Goal: Task Accomplishment & Management: Manage account settings

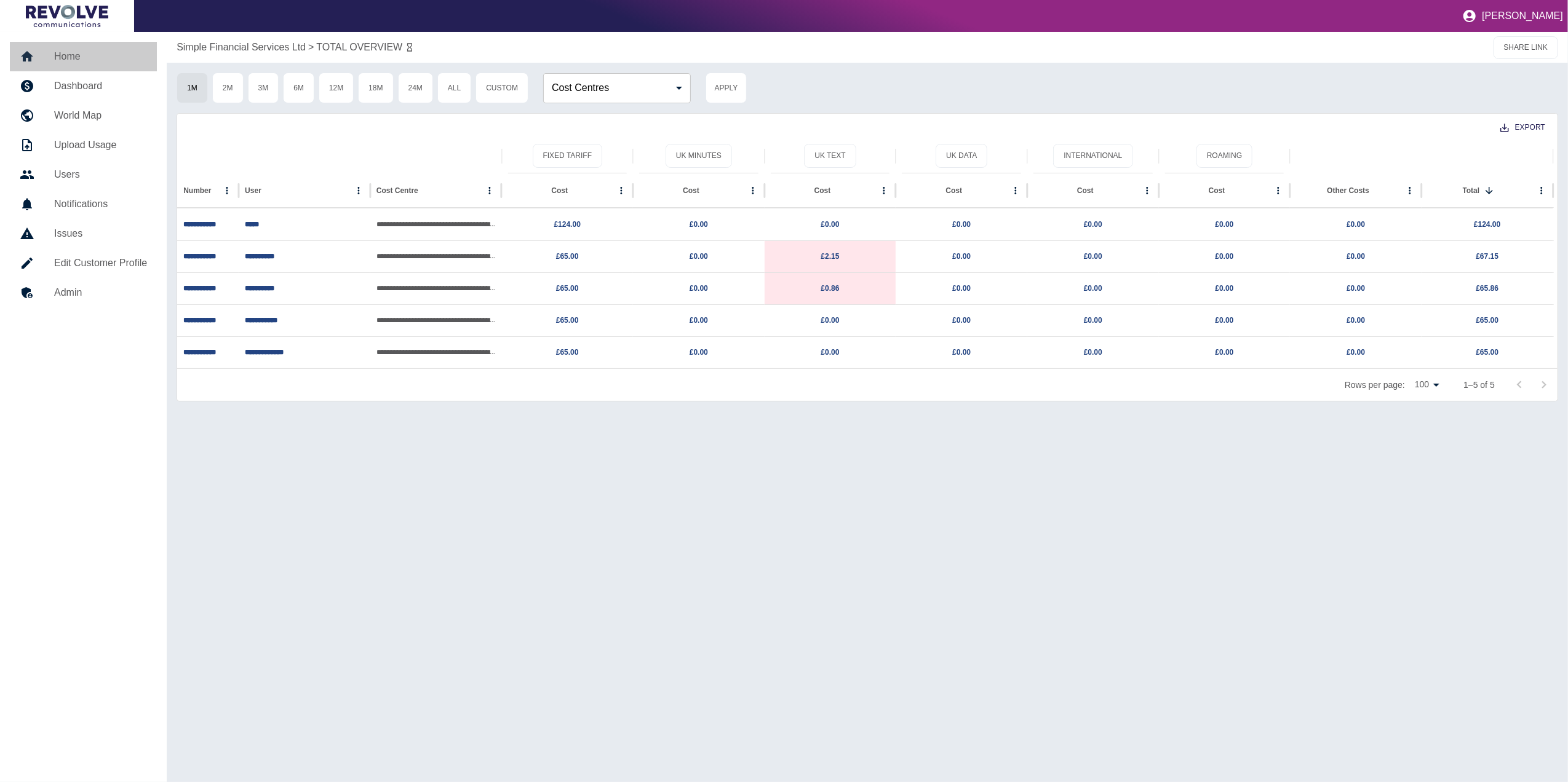
click at [136, 55] on h5 "Home" at bounding box center [100, 56] width 93 height 14
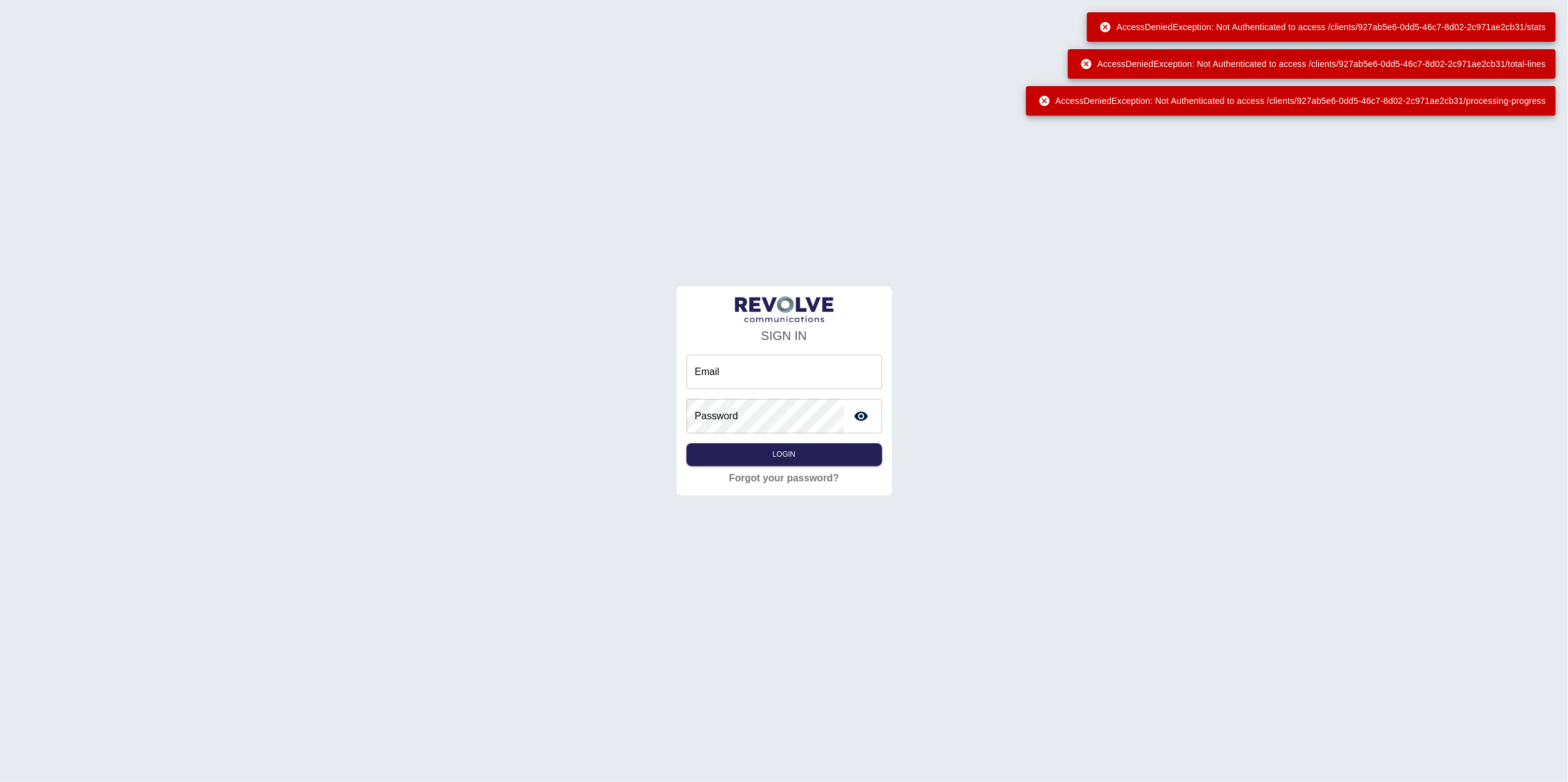
type input "**********"
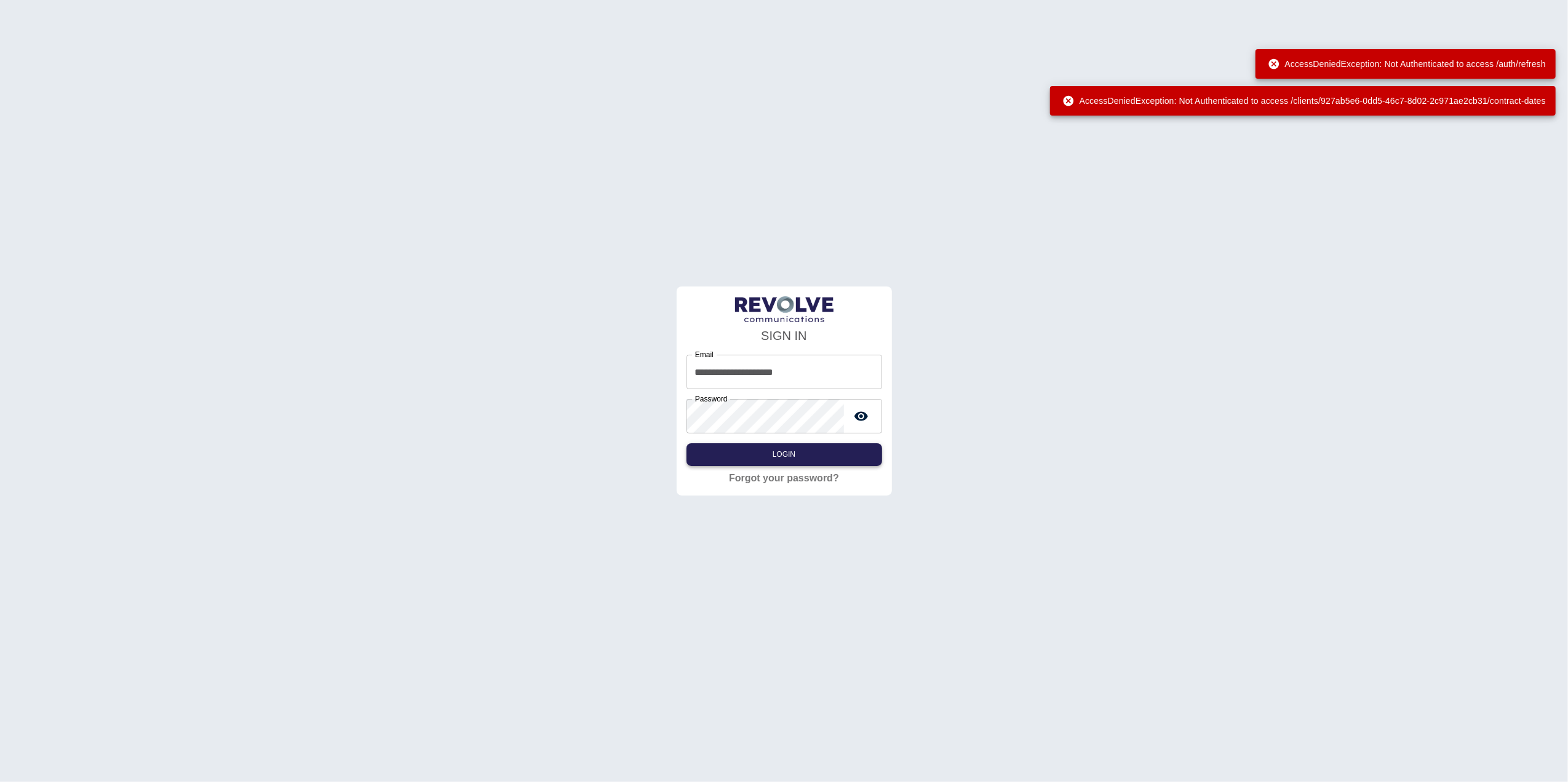
click at [837, 457] on button "Login" at bounding box center [784, 454] width 195 height 23
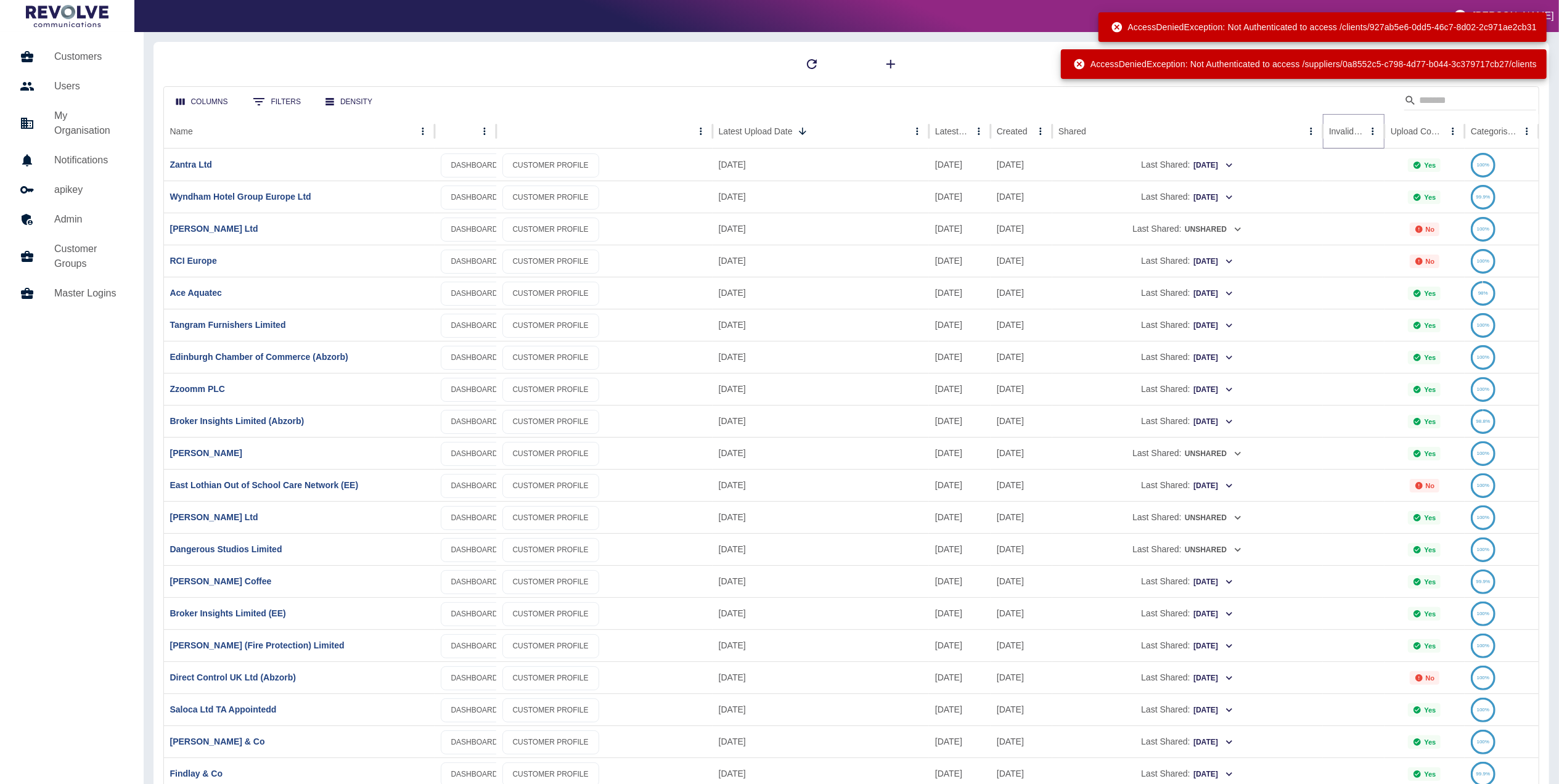
click at [1368, 131] on icon "Sort" at bounding box center [1373, 131] width 11 height 11
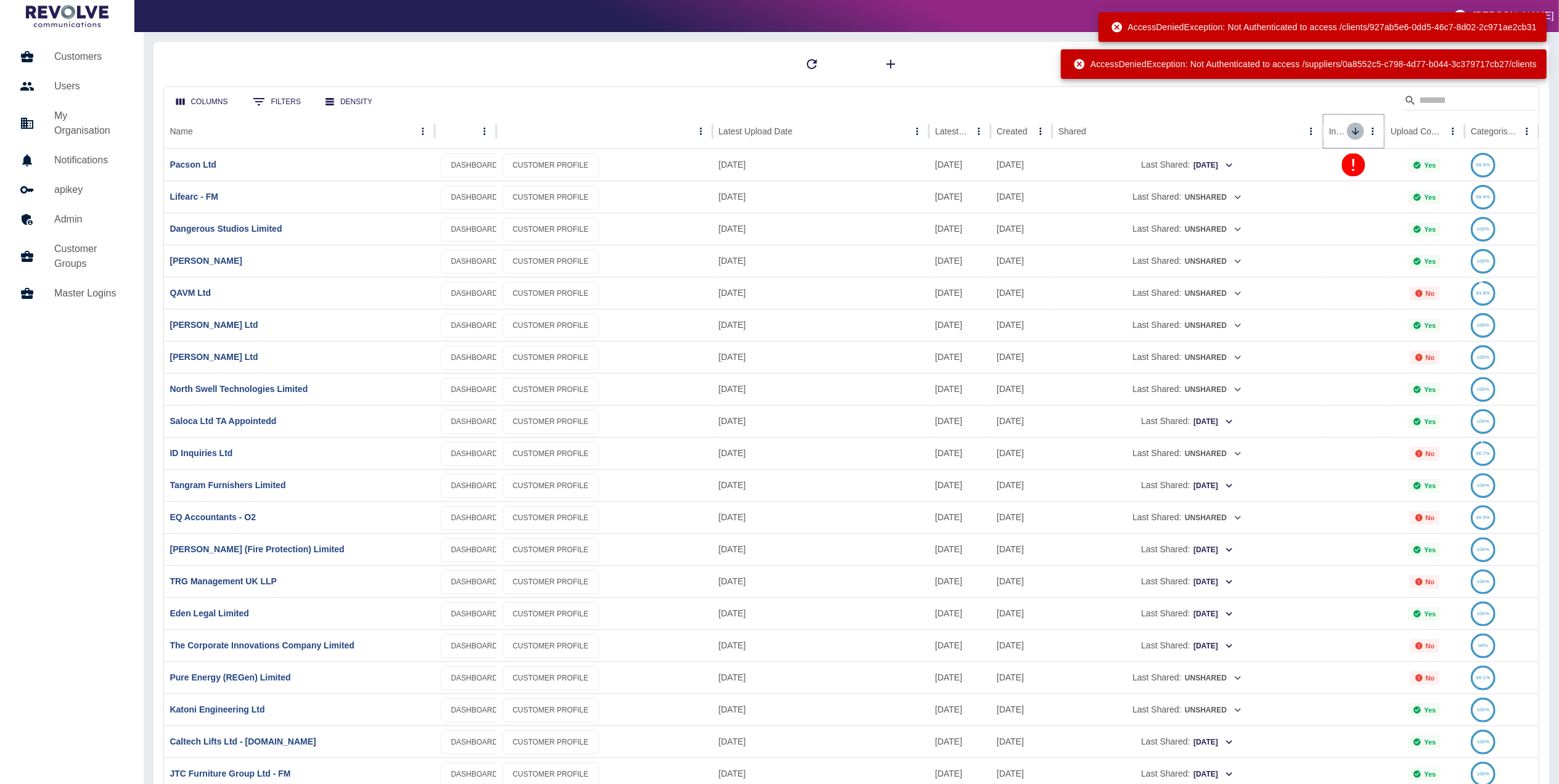
click at [1352, 131] on icon "Sort" at bounding box center [1356, 131] width 11 height 11
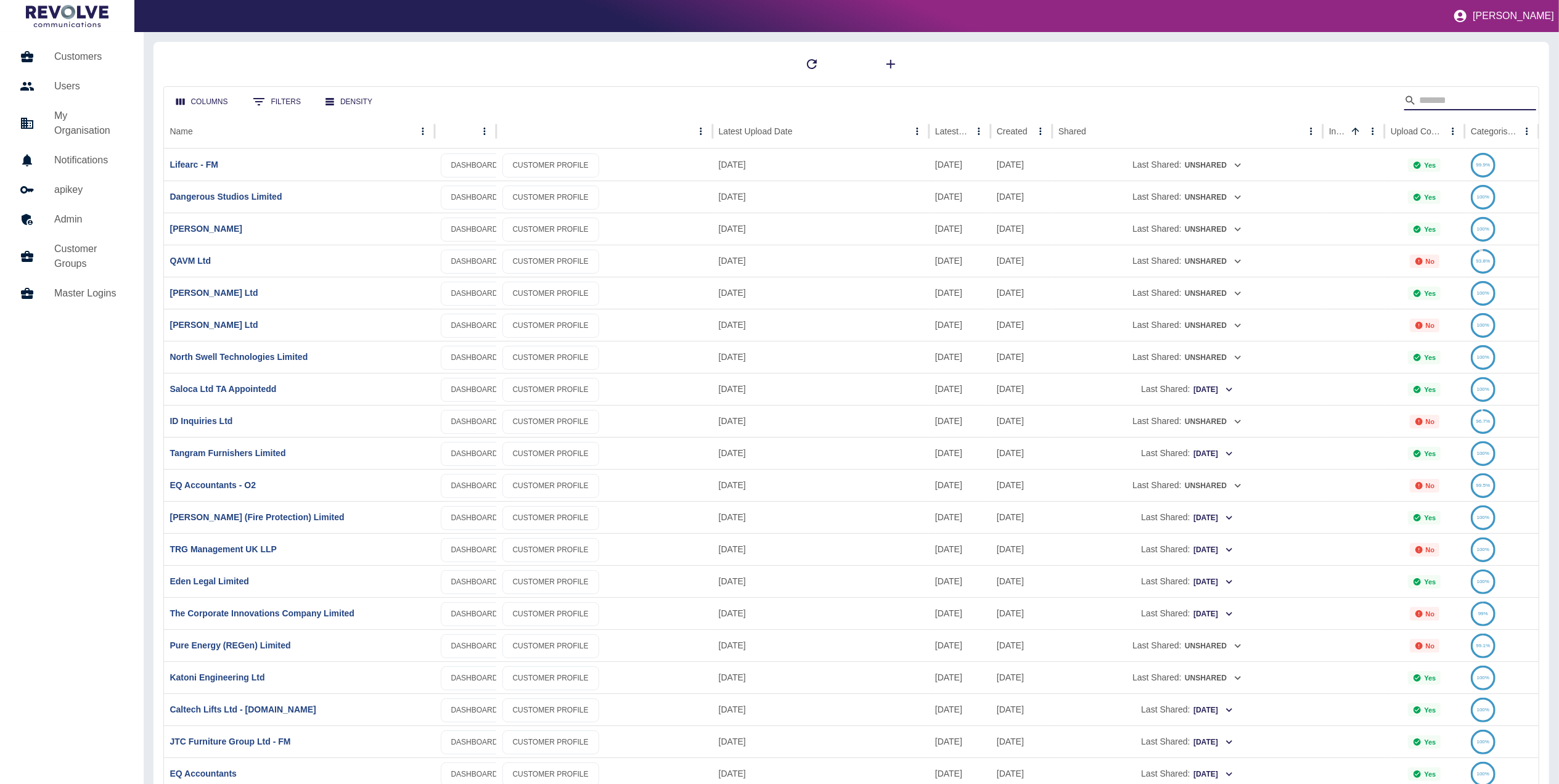
click at [1426, 104] on input "Search" at bounding box center [1468, 101] width 99 height 20
type input "**********"
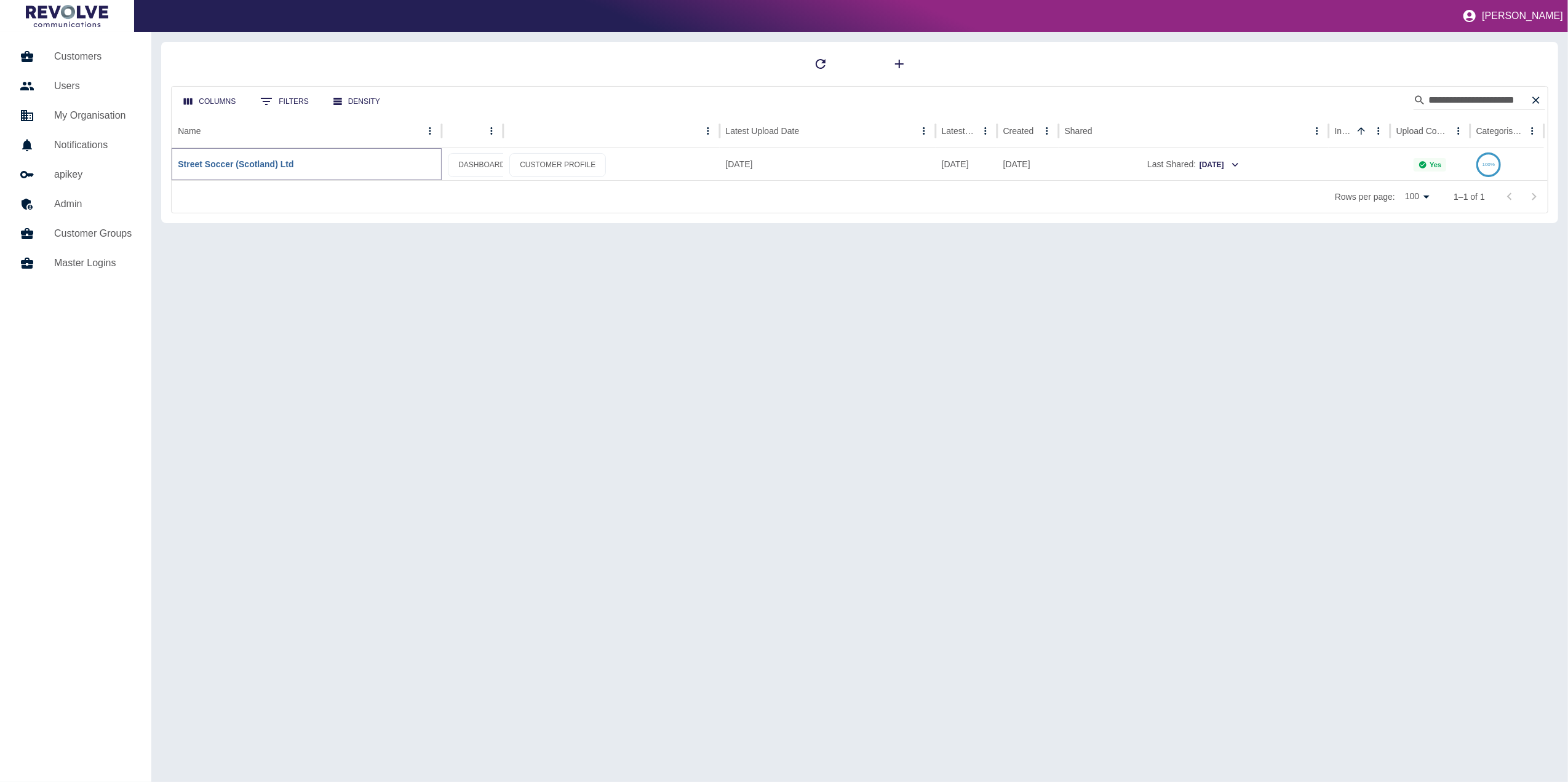
click at [228, 165] on link "Street Soccer (Scotland) Ltd" at bounding box center [236, 164] width 116 height 10
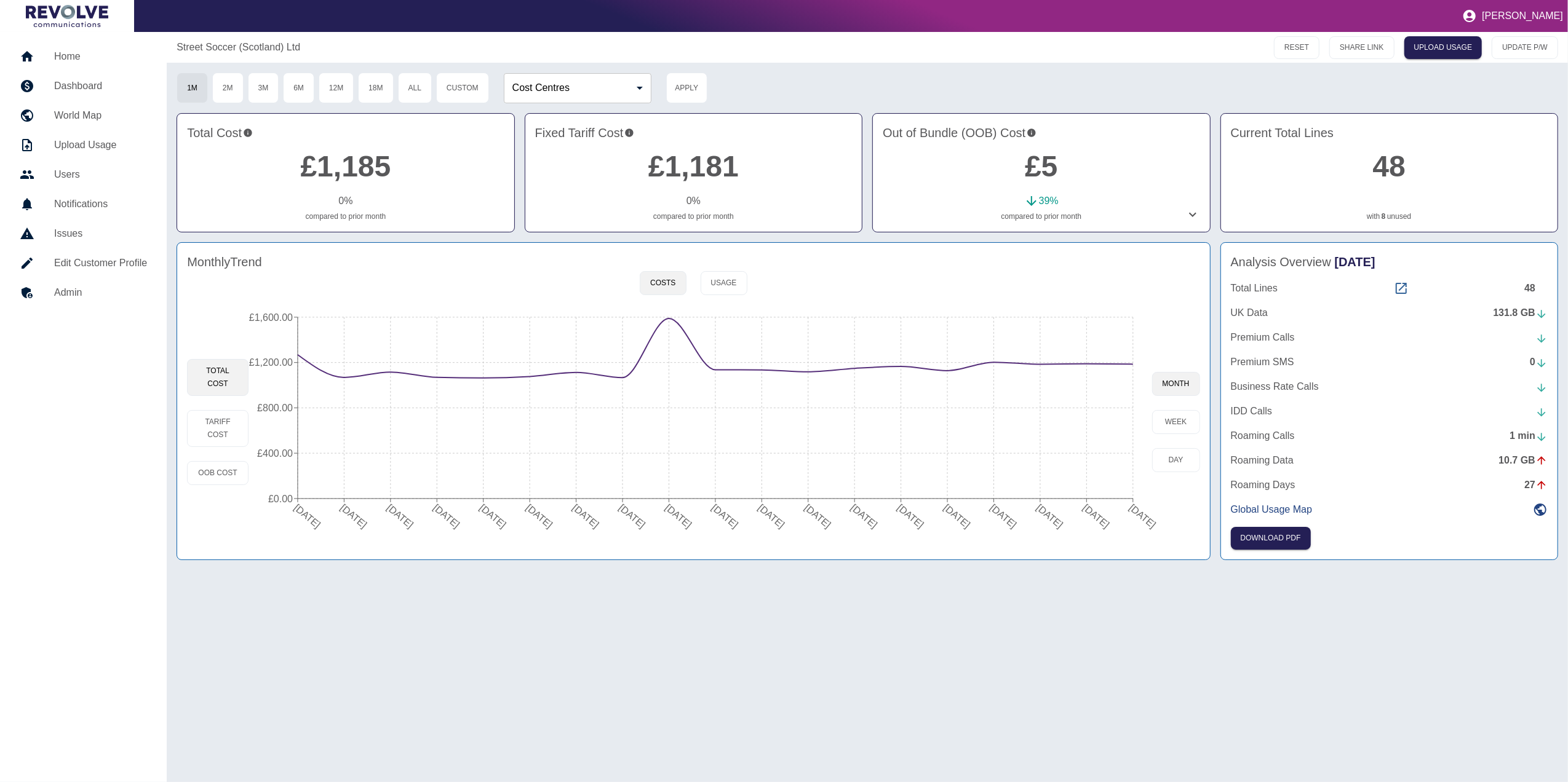
click at [1399, 291] on icon at bounding box center [1401, 288] width 14 height 14
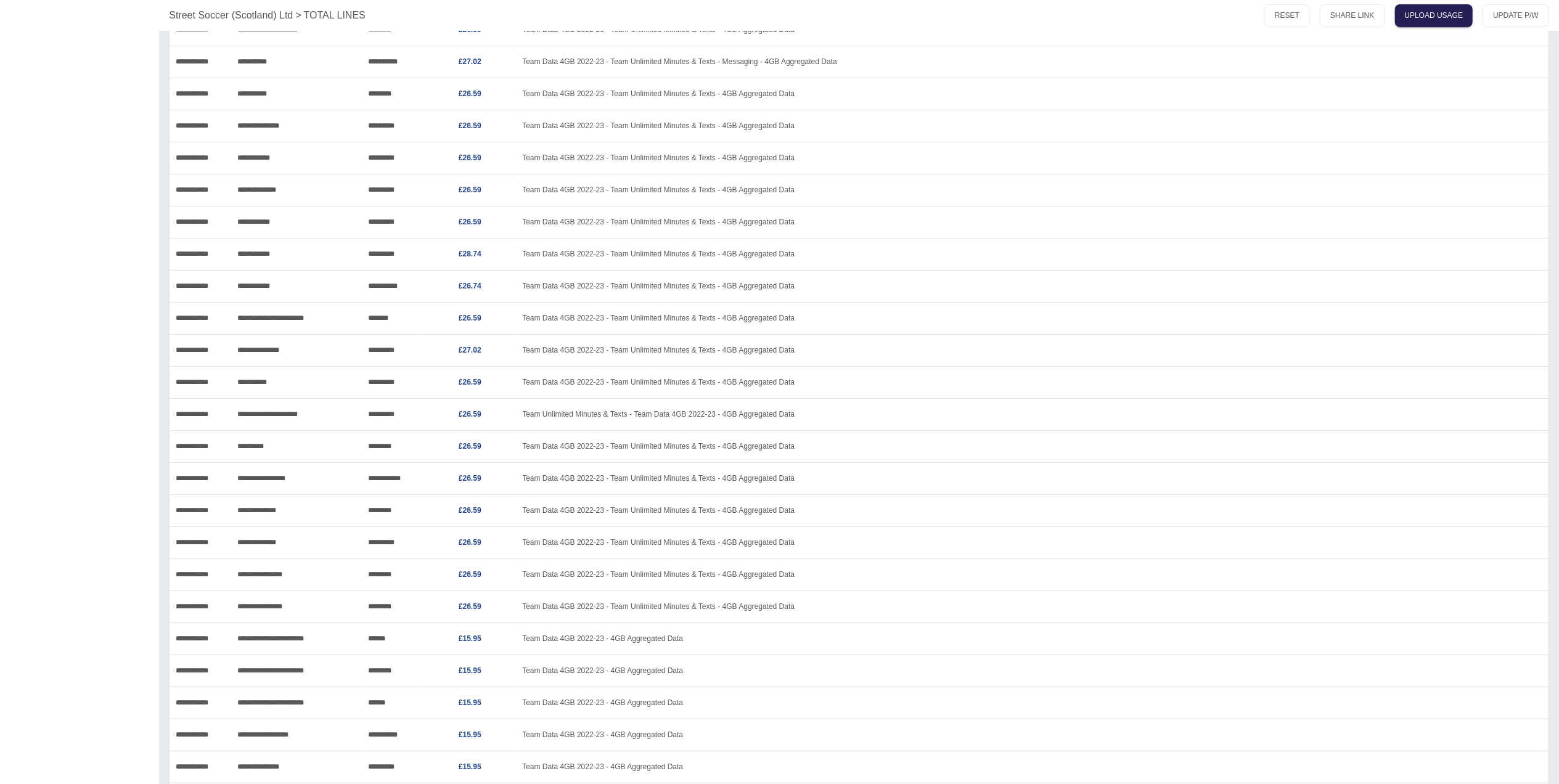
scroll to position [353, 0]
drag, startPoint x: 222, startPoint y: 252, endPoint x: 170, endPoint y: 256, distance: 52.2
click at [170, 256] on div "**********" at bounding box center [200, 252] width 62 height 32
copy div "**********"
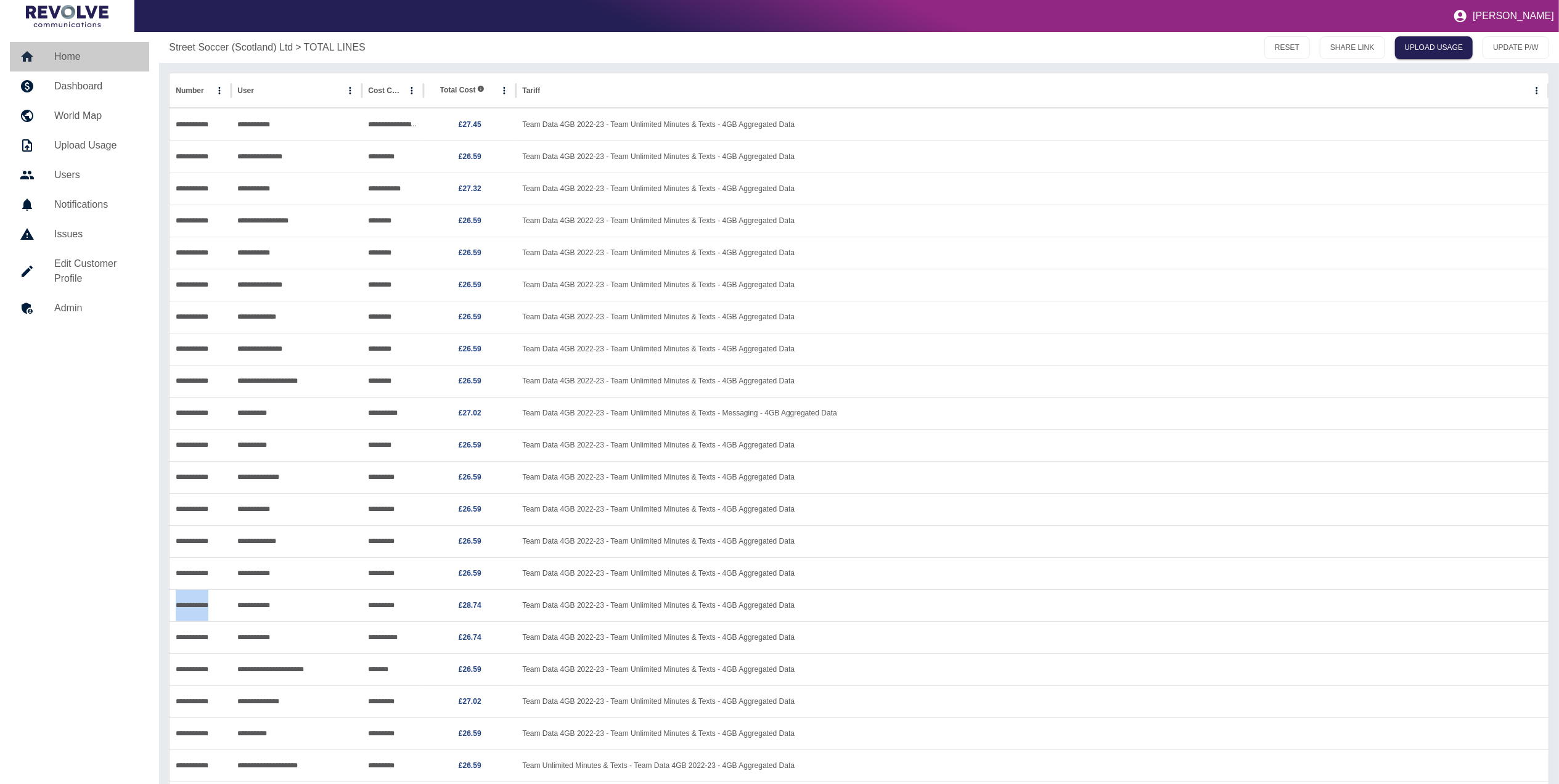
click at [102, 64] on link "Home" at bounding box center [80, 56] width 140 height 30
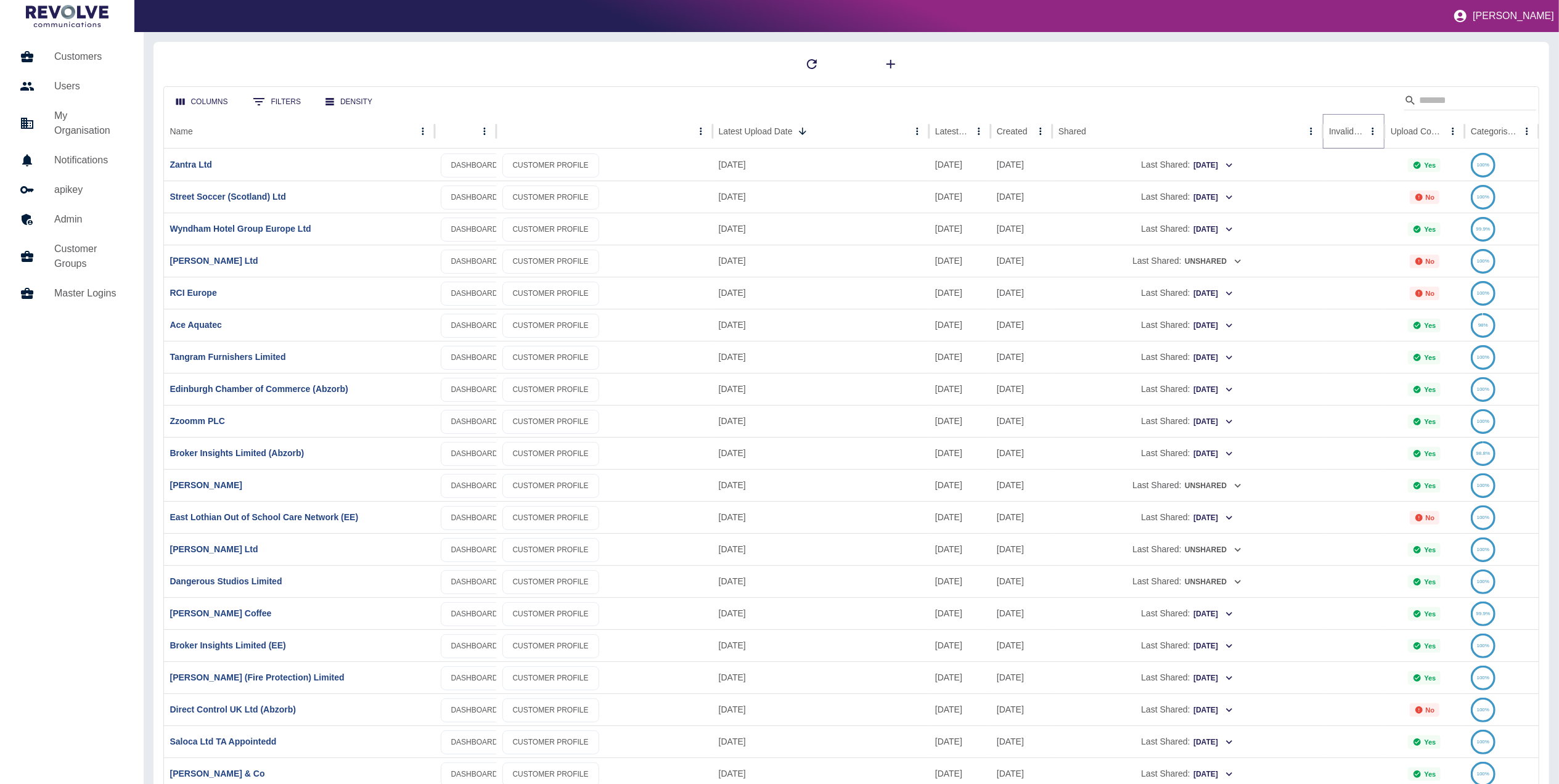
click at [1368, 134] on icon "Sort" at bounding box center [1373, 131] width 11 height 11
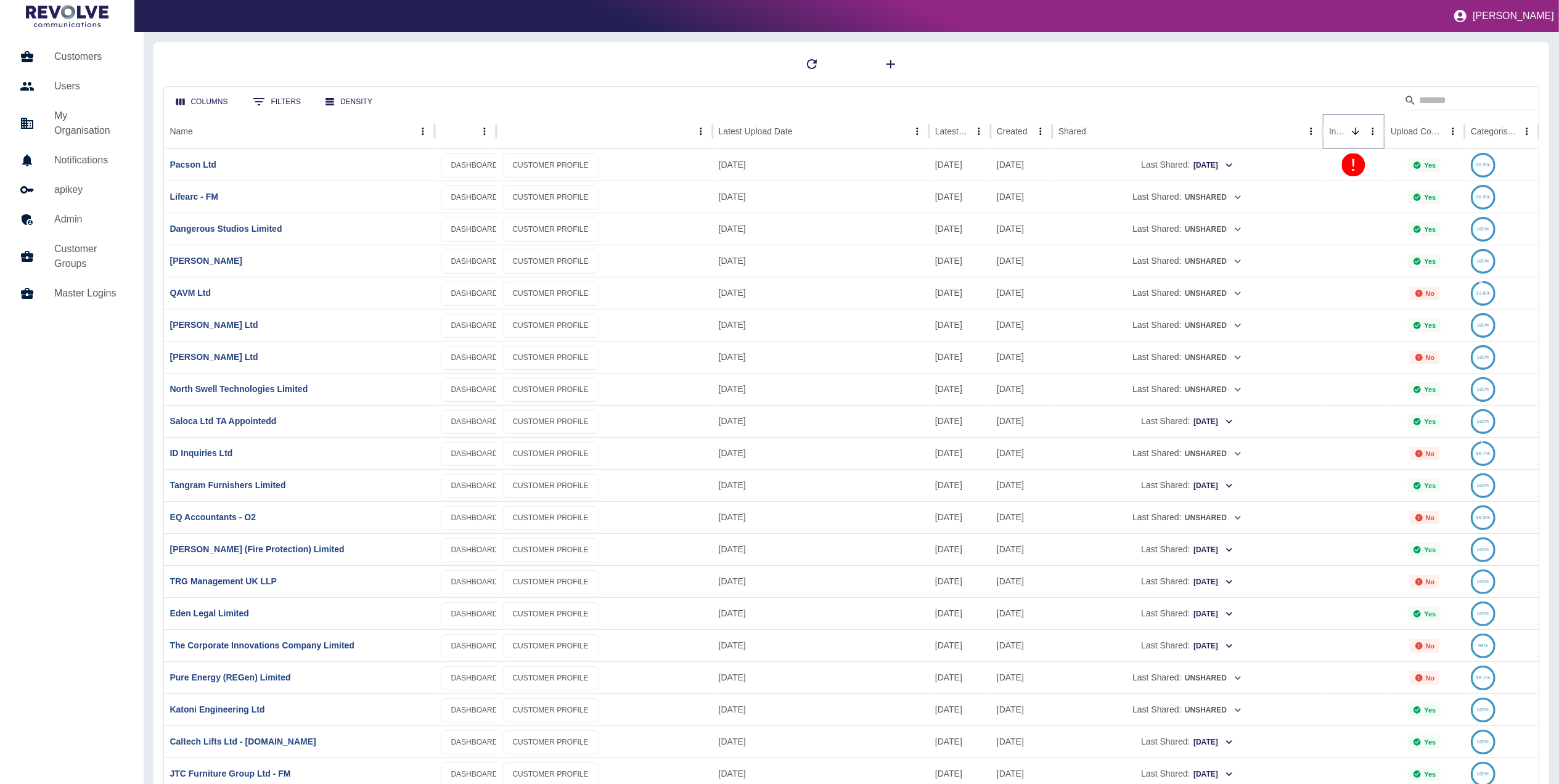
click at [1359, 134] on icon "Sort" at bounding box center [1356, 131] width 11 height 11
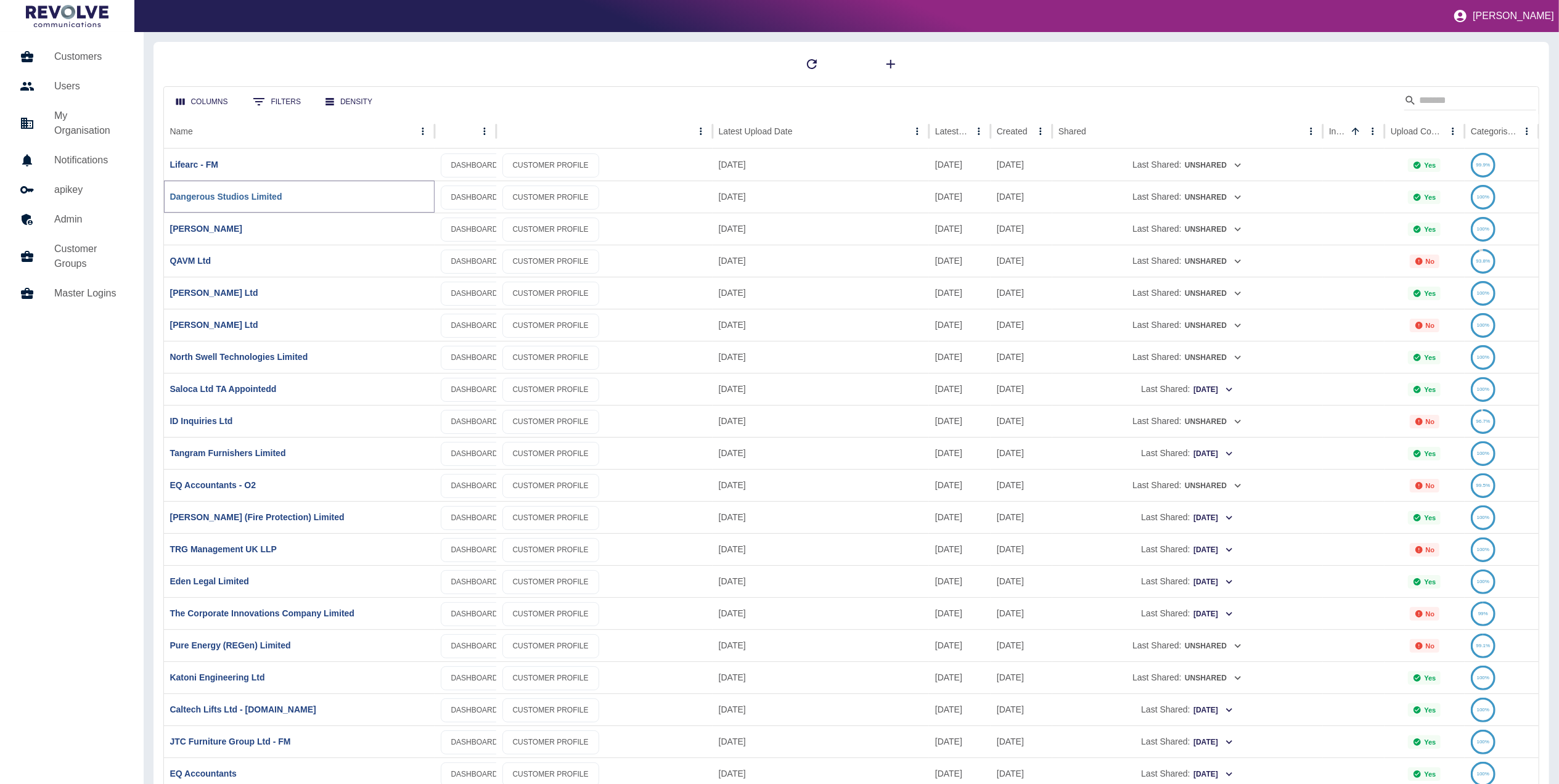
click at [259, 198] on link "Dangerous Studios Limited" at bounding box center [227, 197] width 112 height 10
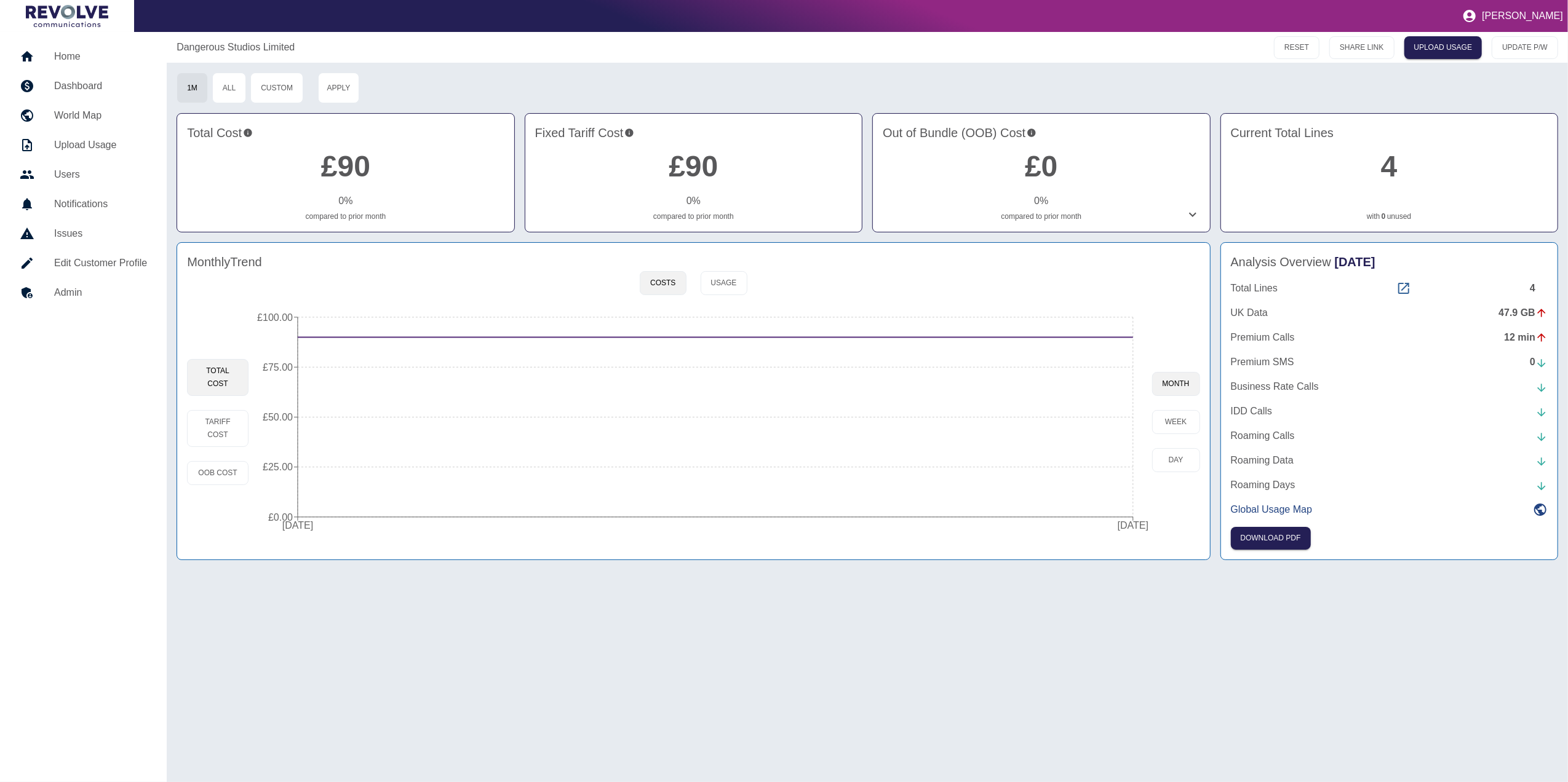
click at [1403, 291] on icon at bounding box center [1403, 288] width 14 height 14
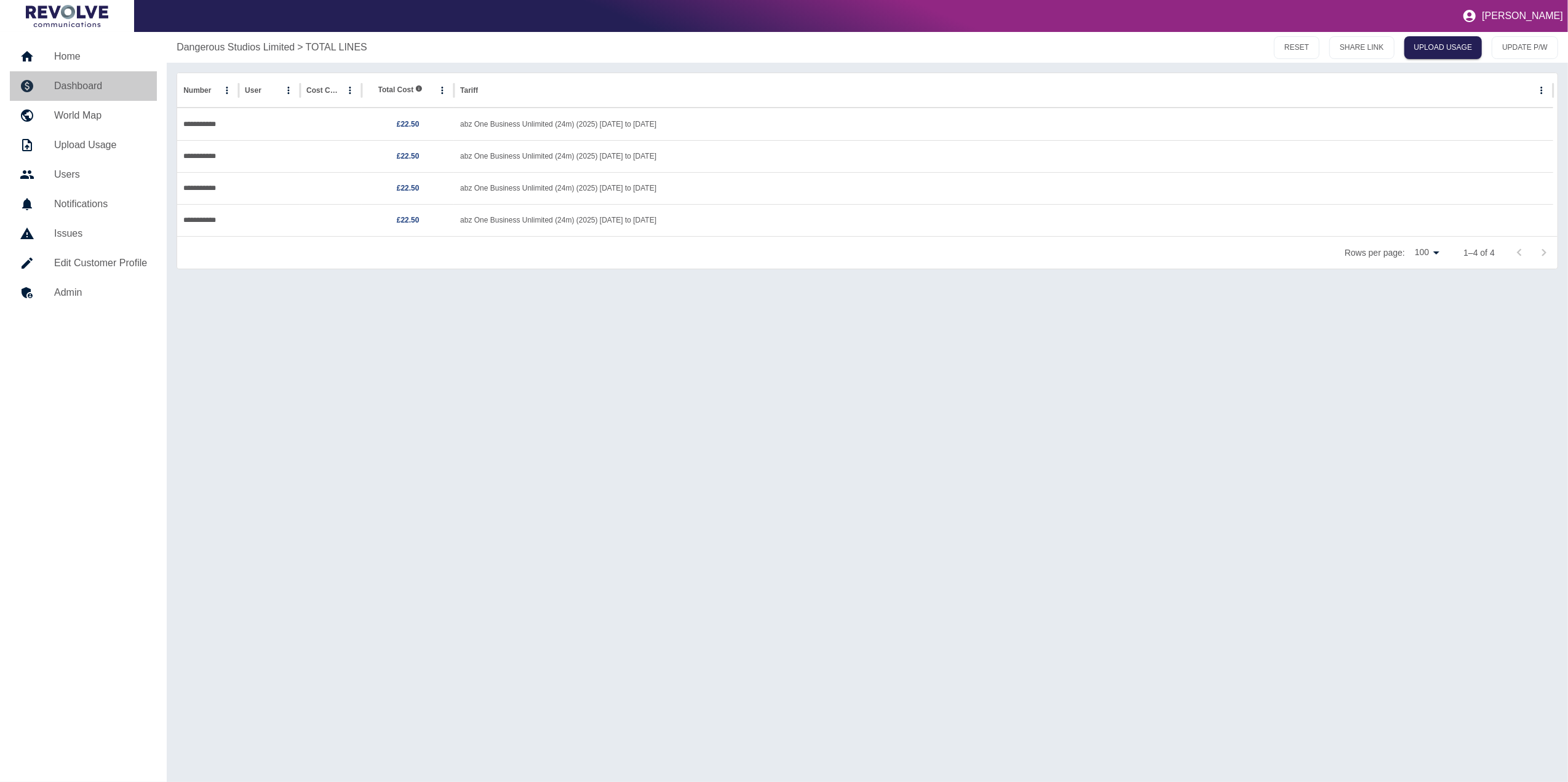
click at [66, 90] on h5 "Dashboard" at bounding box center [100, 86] width 93 height 14
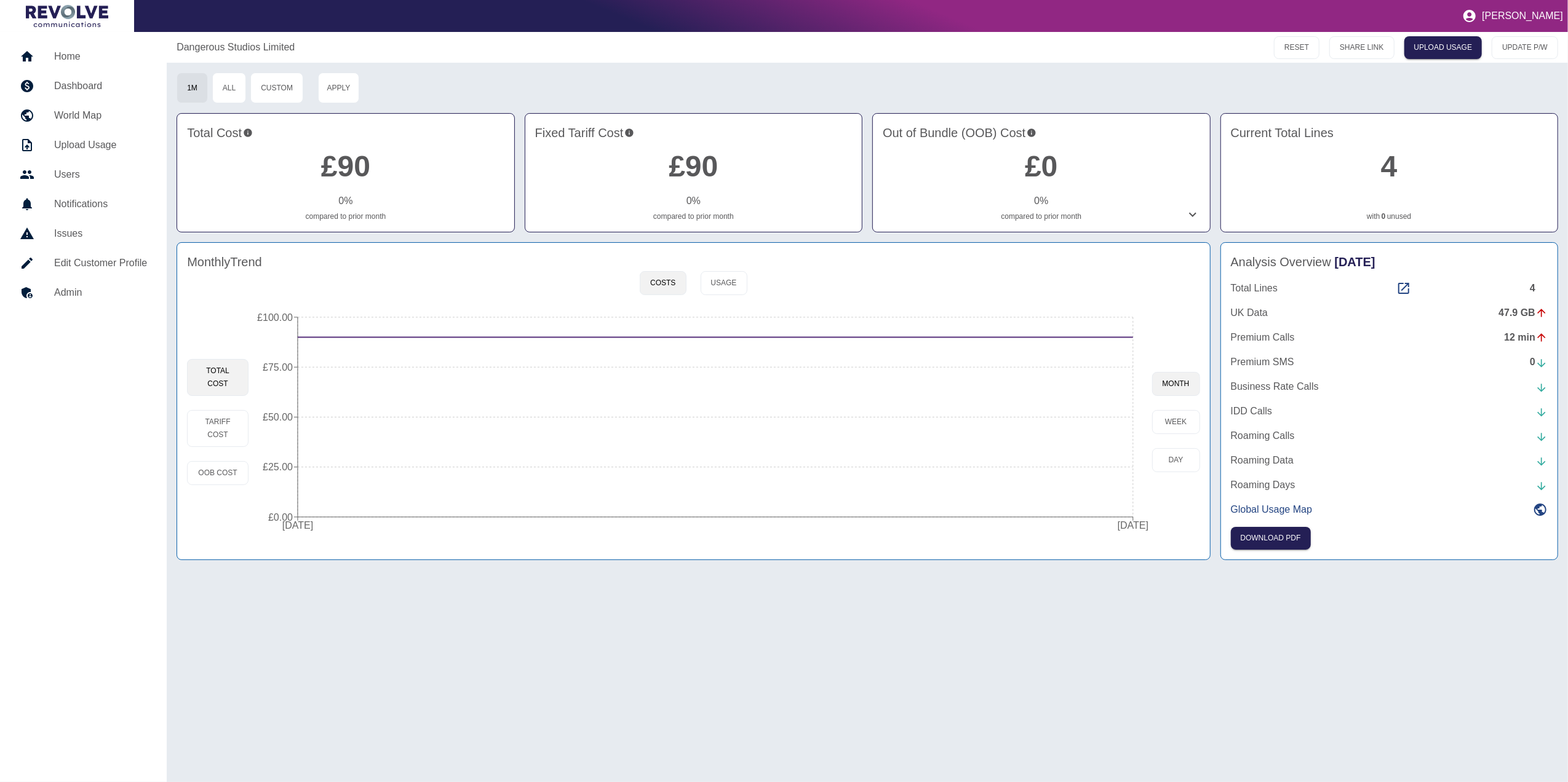
click at [1382, 215] on link "0" at bounding box center [1384, 216] width 5 height 11
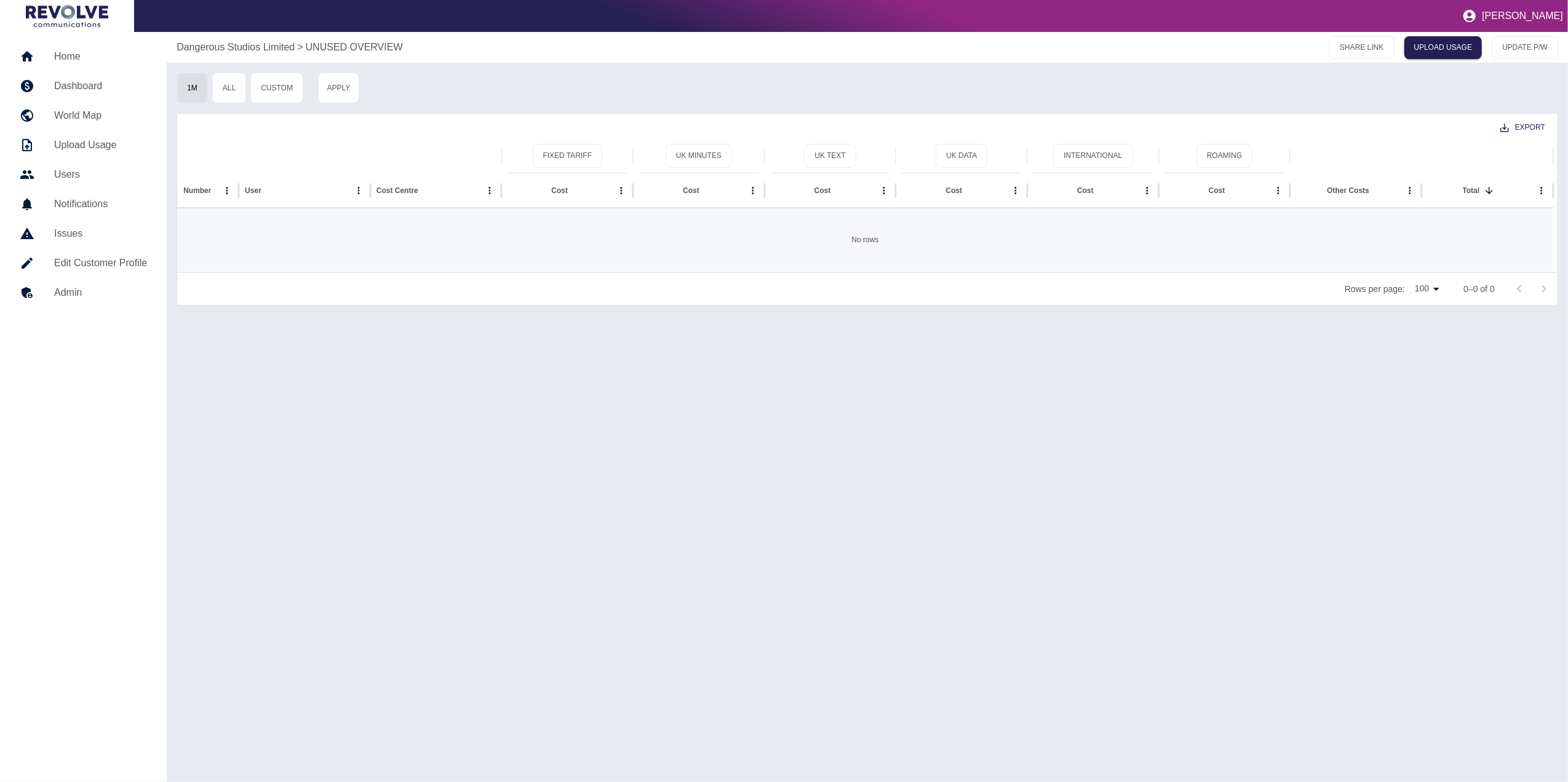
click at [117, 78] on link "Dashboard" at bounding box center [83, 86] width 147 height 30
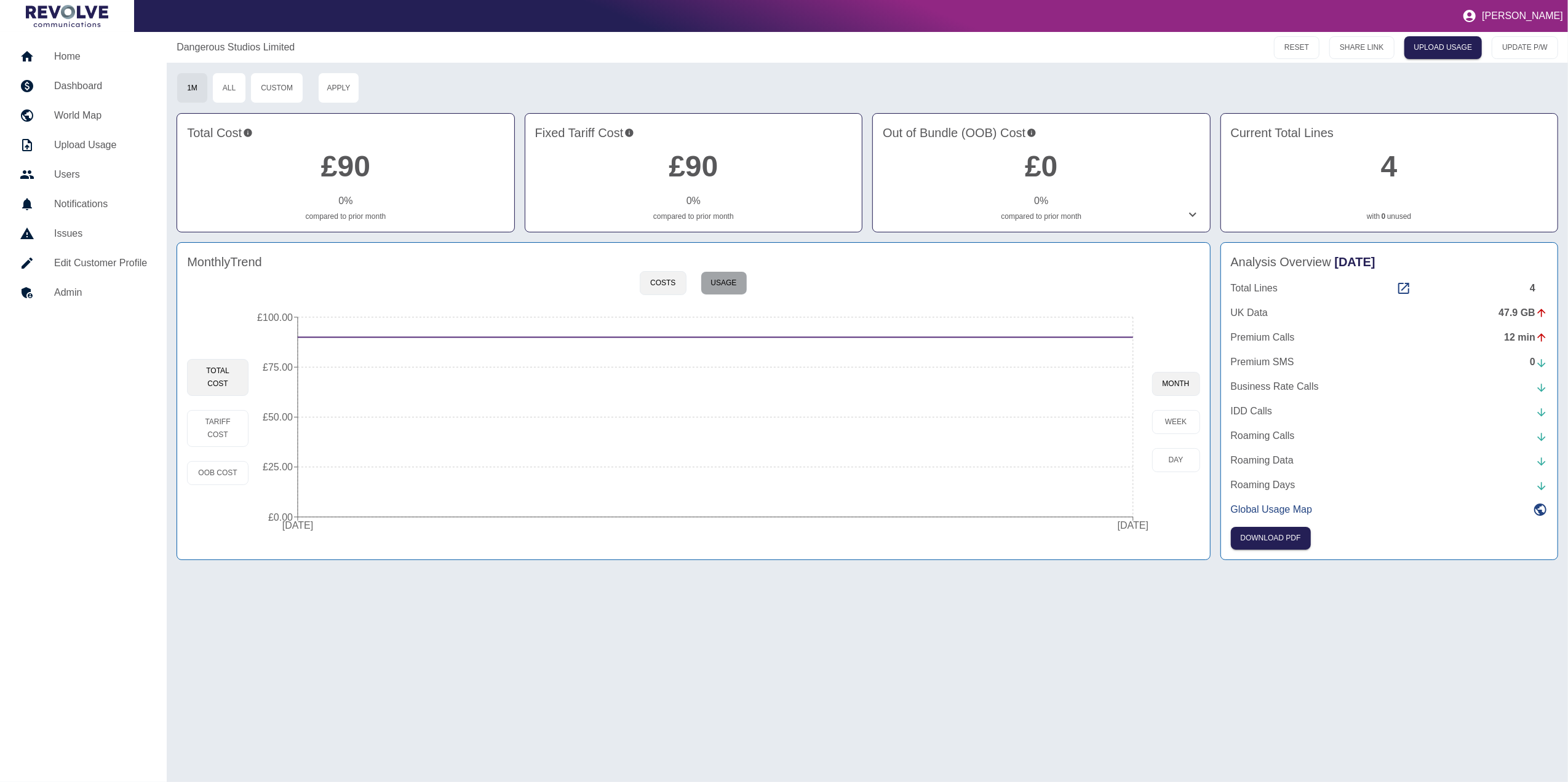
click at [730, 287] on button "Usage" at bounding box center [724, 283] width 47 height 24
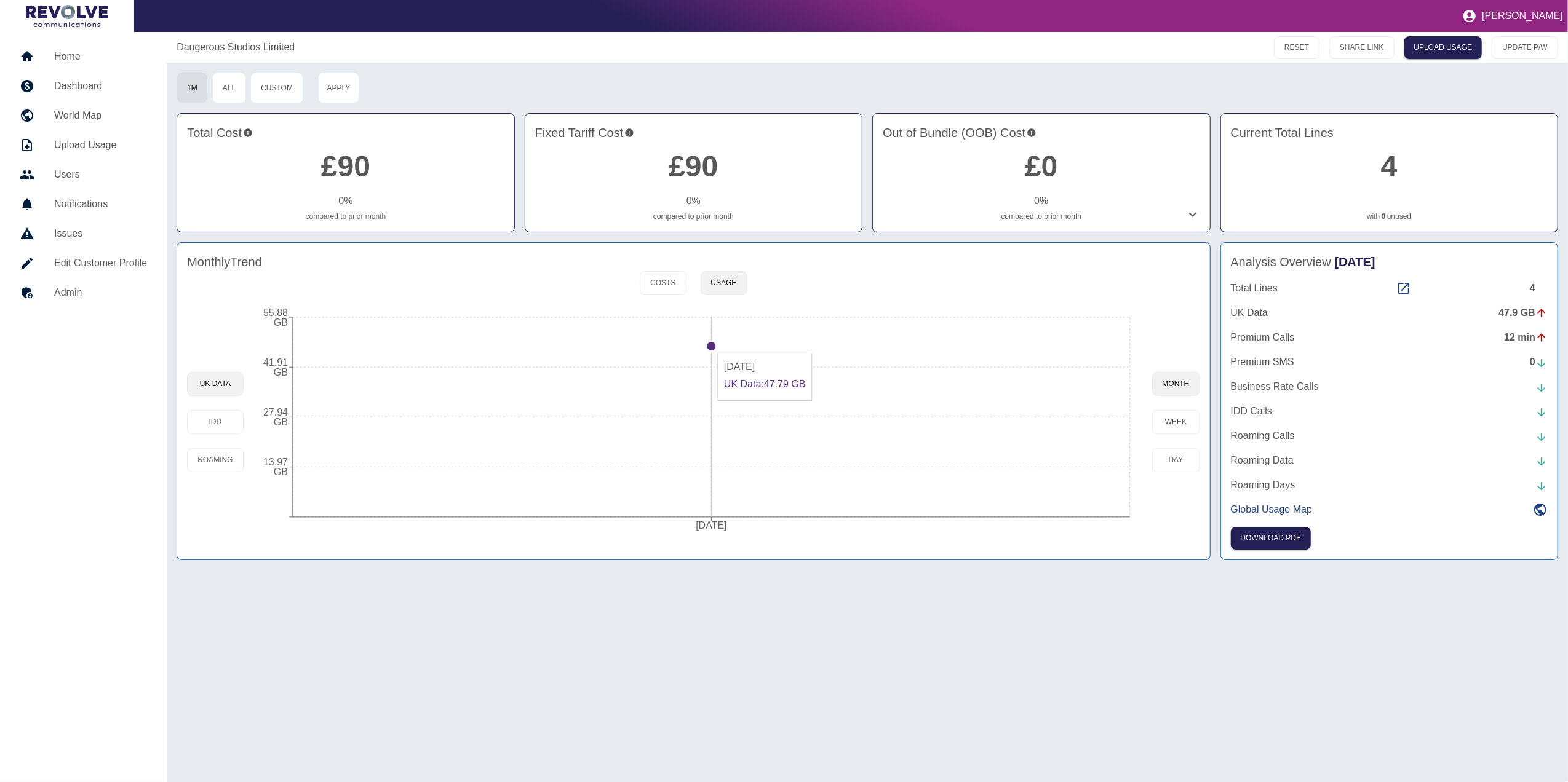
click at [714, 348] on circle at bounding box center [711, 345] width 10 height 10
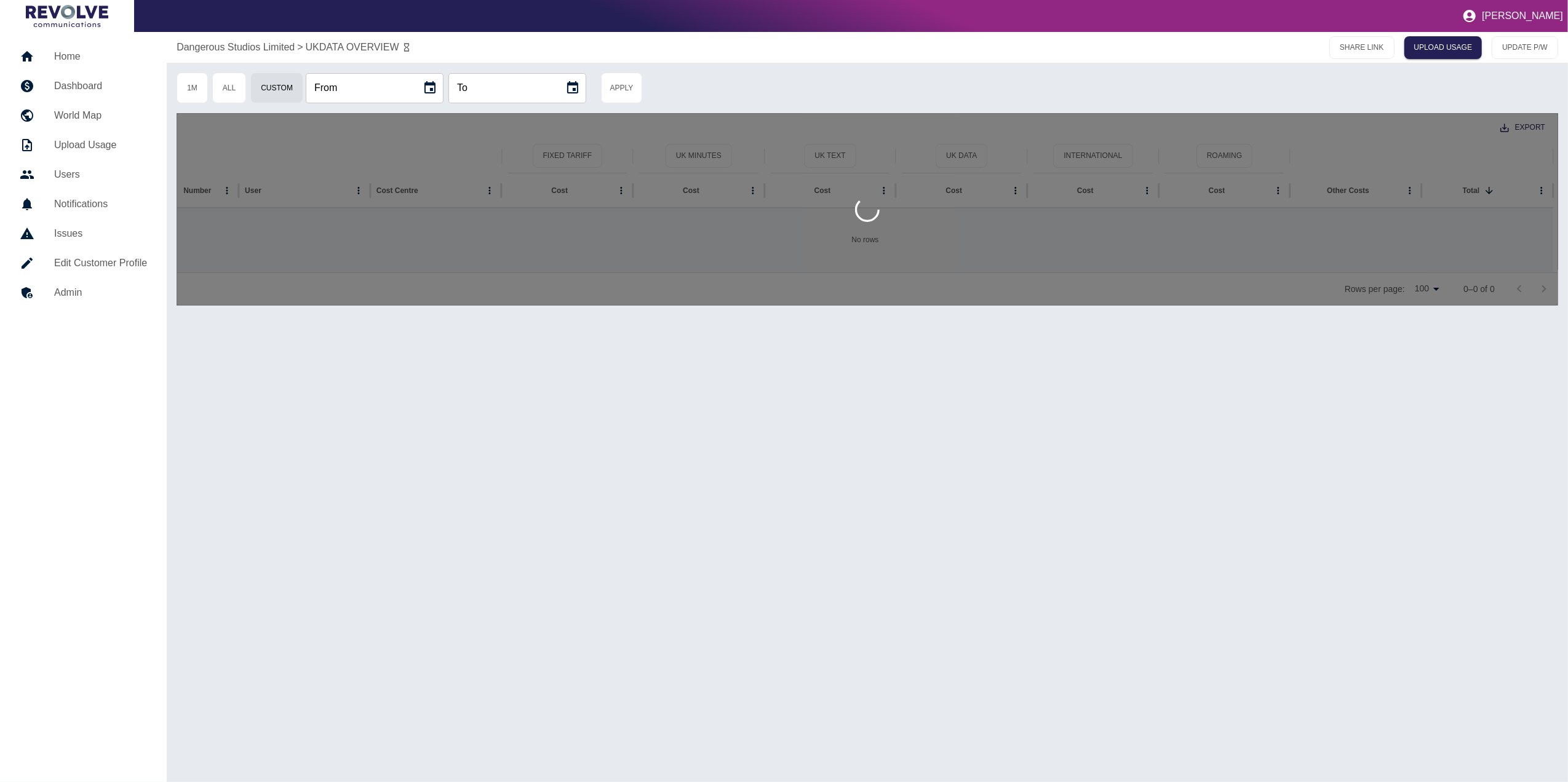
type input "**********"
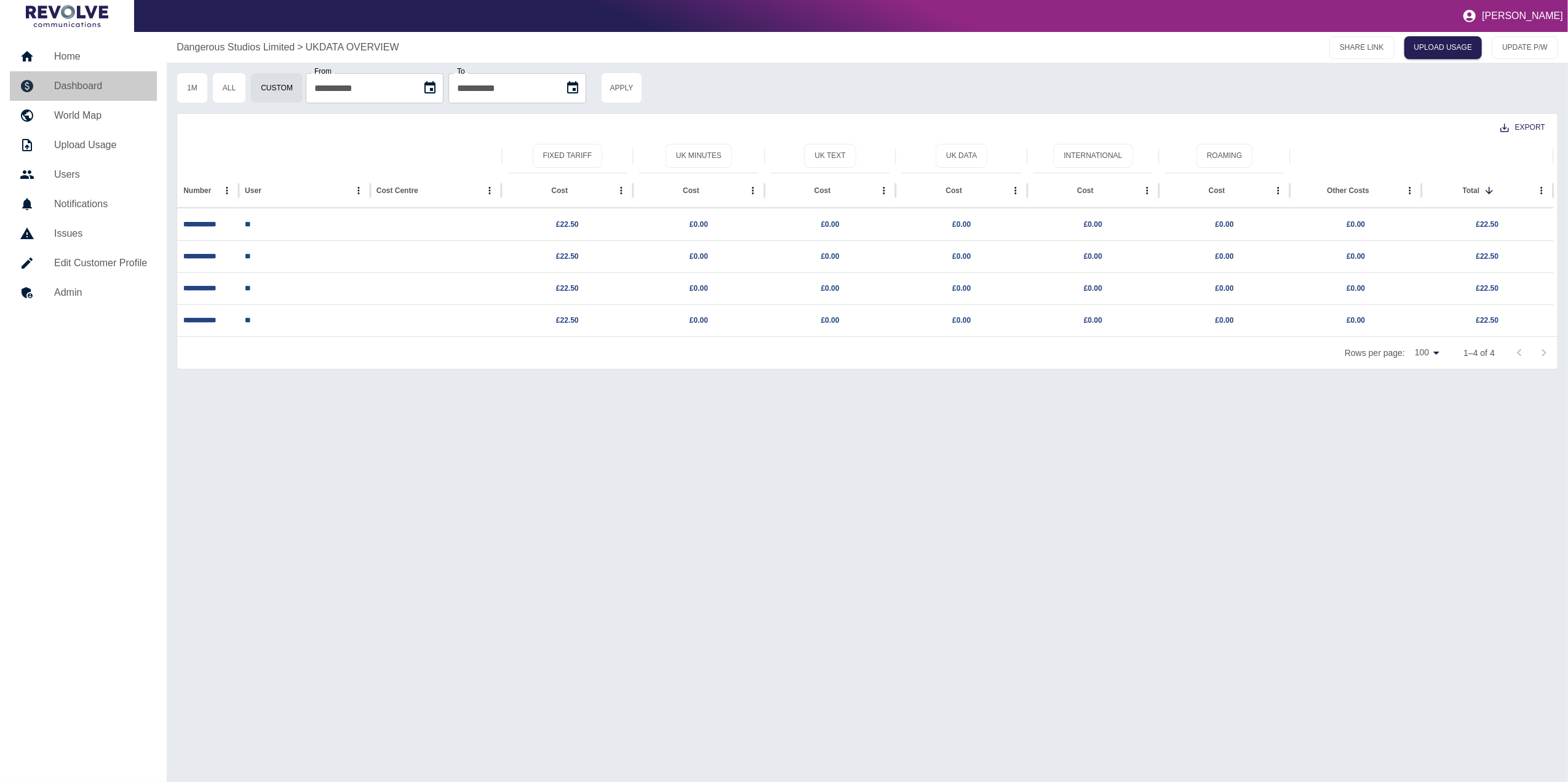
click at [96, 81] on h5 "Dashboard" at bounding box center [100, 86] width 93 height 14
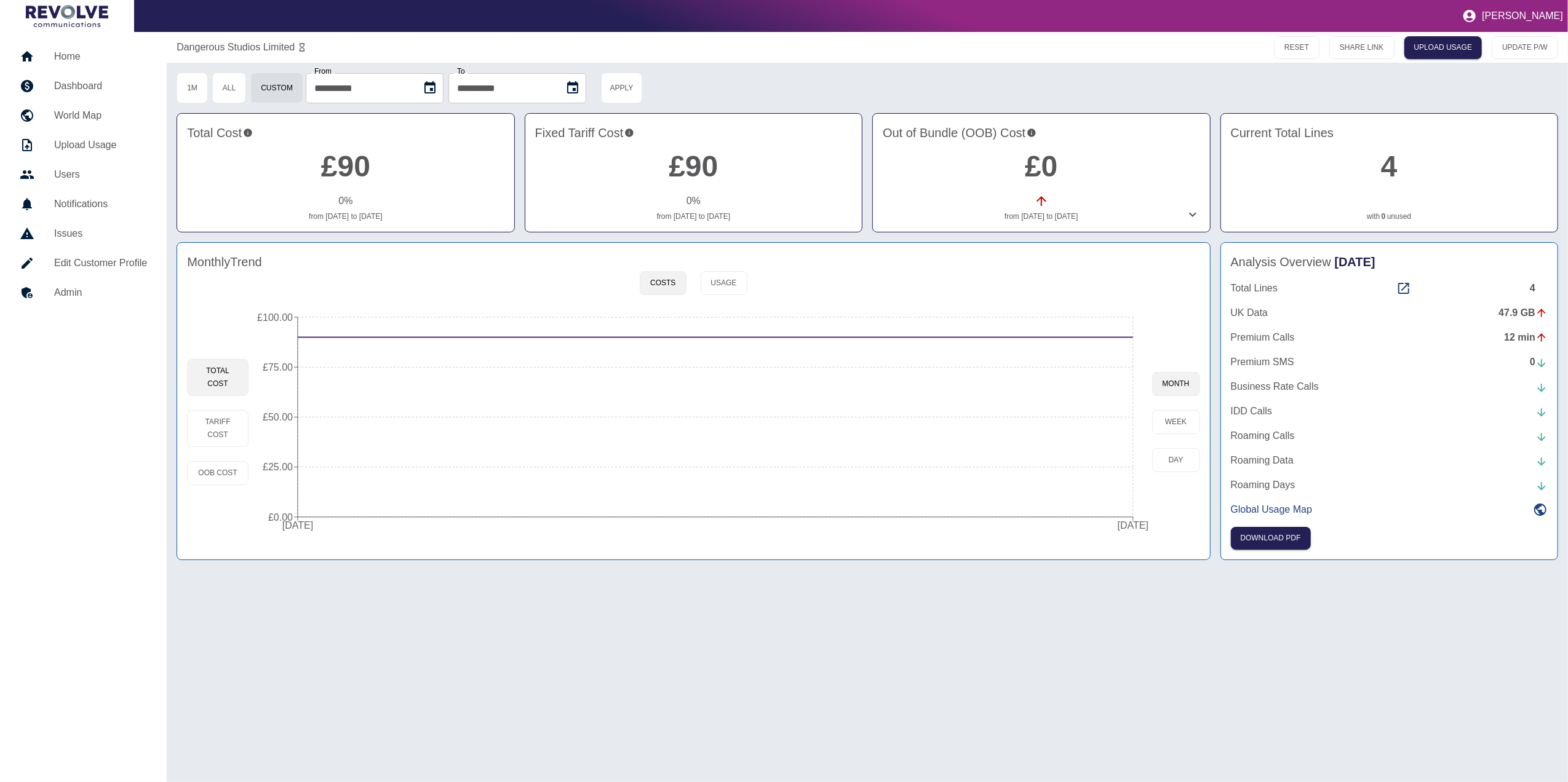
click at [102, 58] on h5 "Home" at bounding box center [100, 56] width 93 height 14
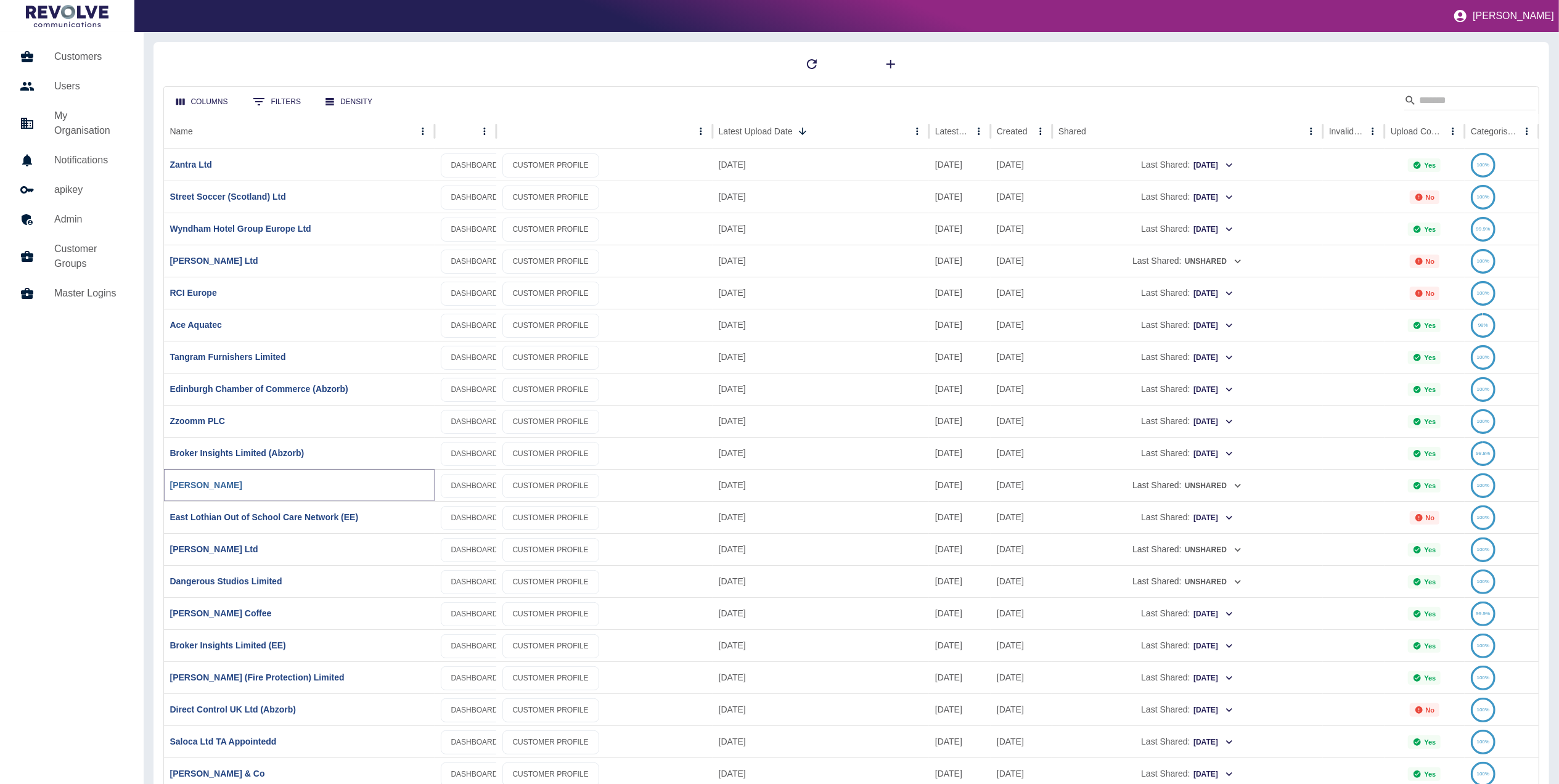
click at [206, 486] on link "[PERSON_NAME]" at bounding box center [207, 485] width 73 height 10
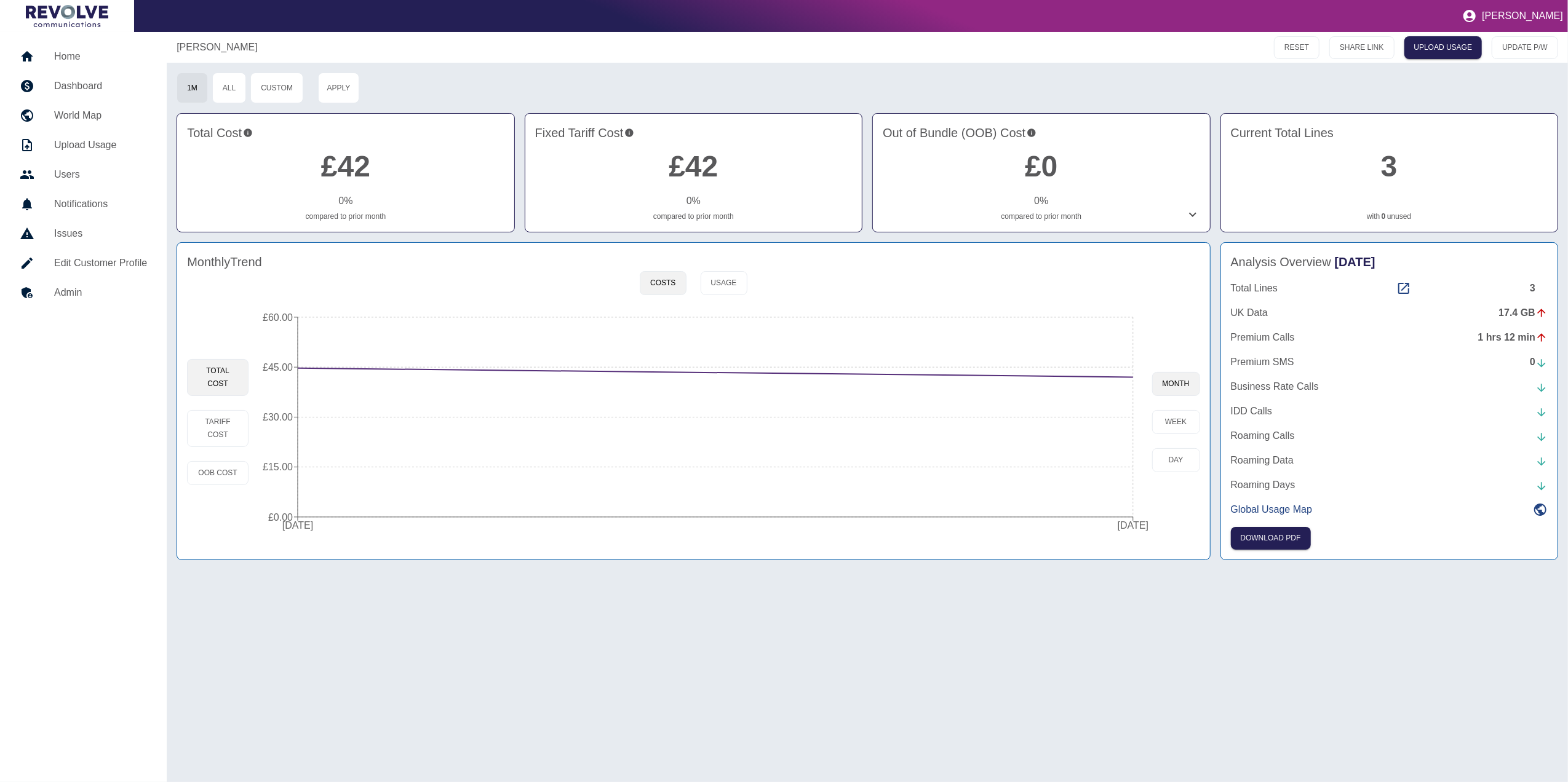
click at [1395, 289] on div "Total Lines 3" at bounding box center [1389, 288] width 316 height 14
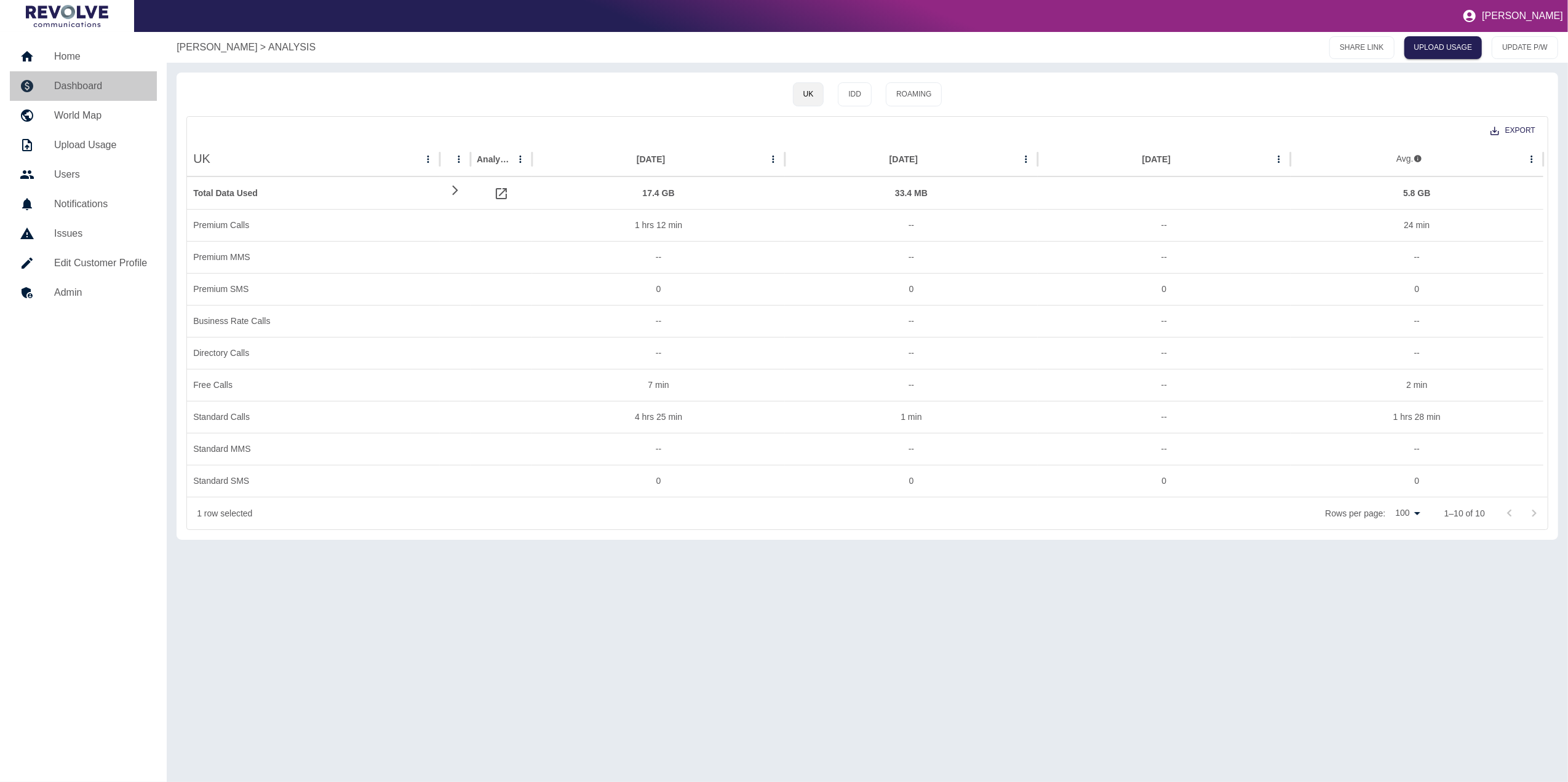
click at [97, 91] on h5 "Dashboard" at bounding box center [100, 86] width 93 height 14
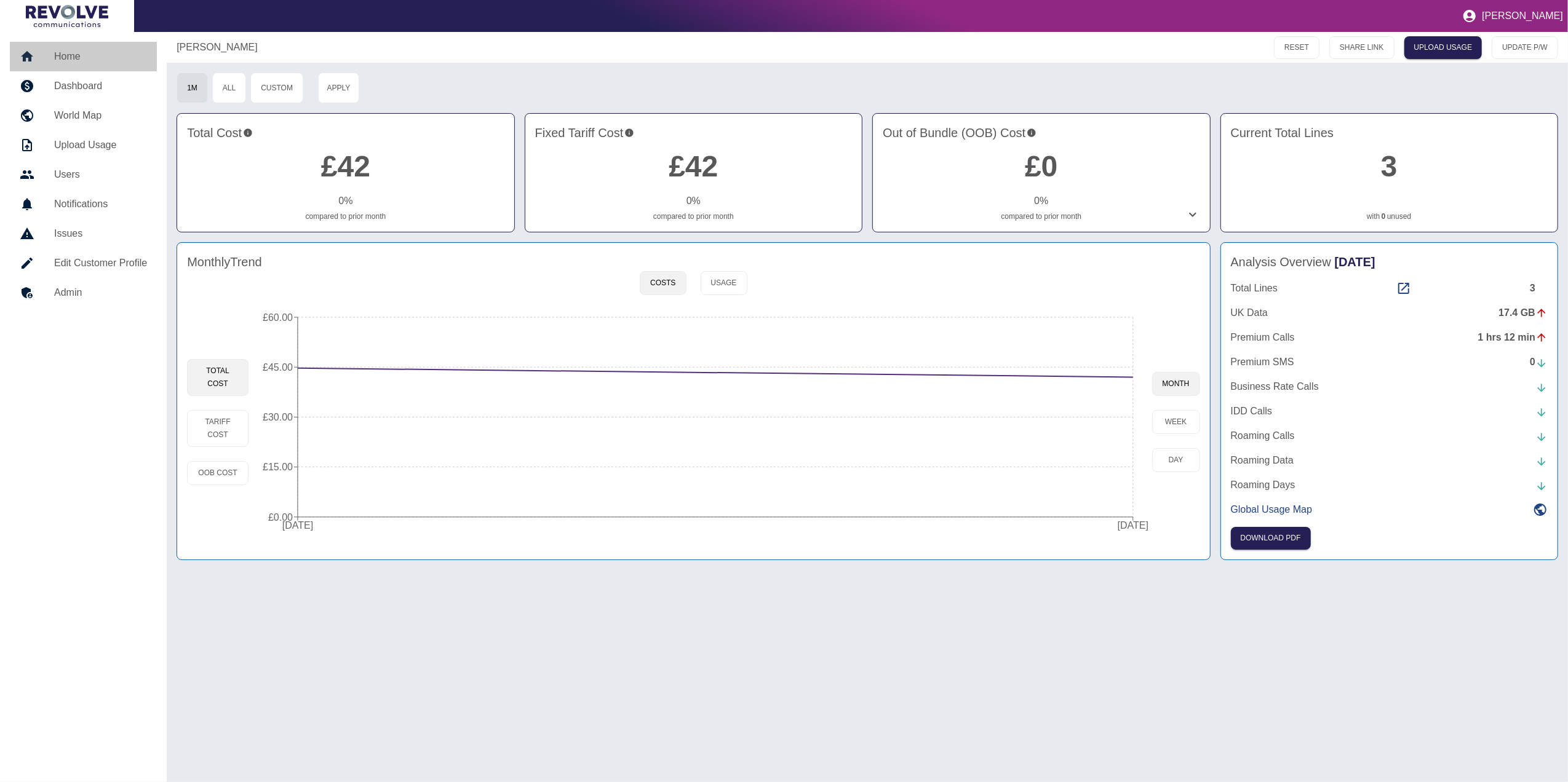
click at [77, 58] on h5 "Home" at bounding box center [100, 56] width 93 height 14
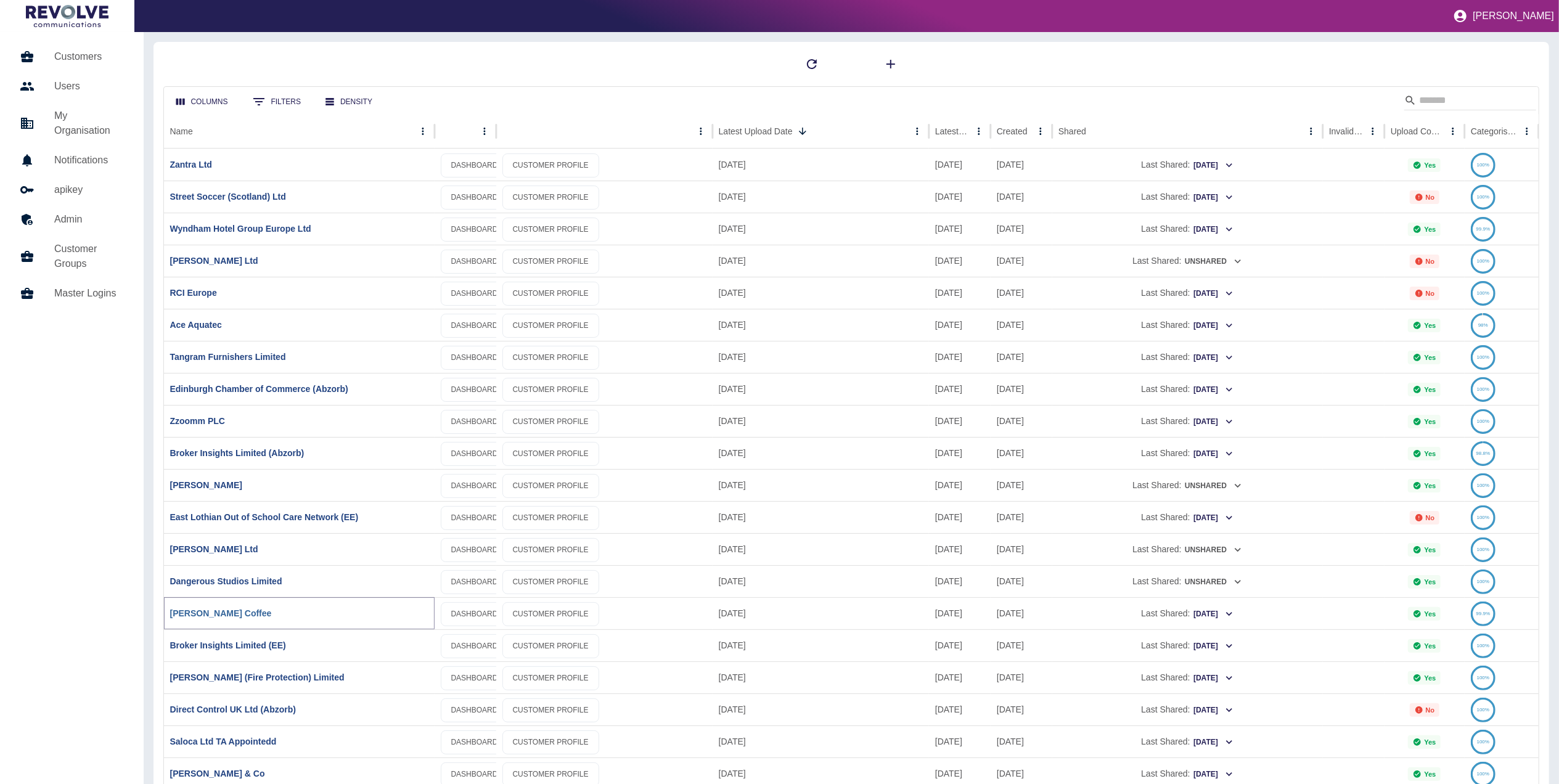
click at [208, 612] on link "[PERSON_NAME] Coffee" at bounding box center [221, 613] width 102 height 10
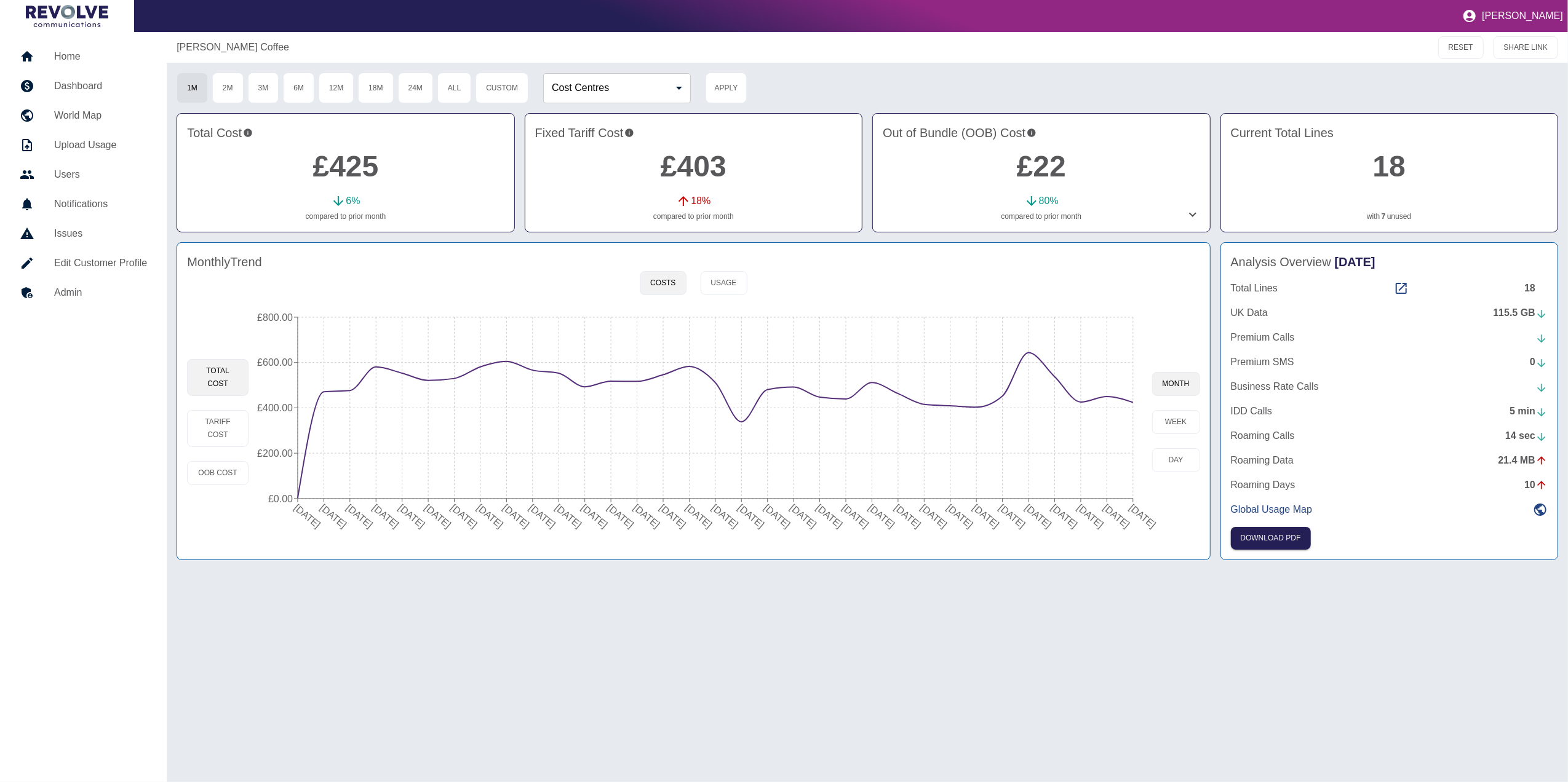
click at [80, 65] on link "Home" at bounding box center [83, 56] width 147 height 30
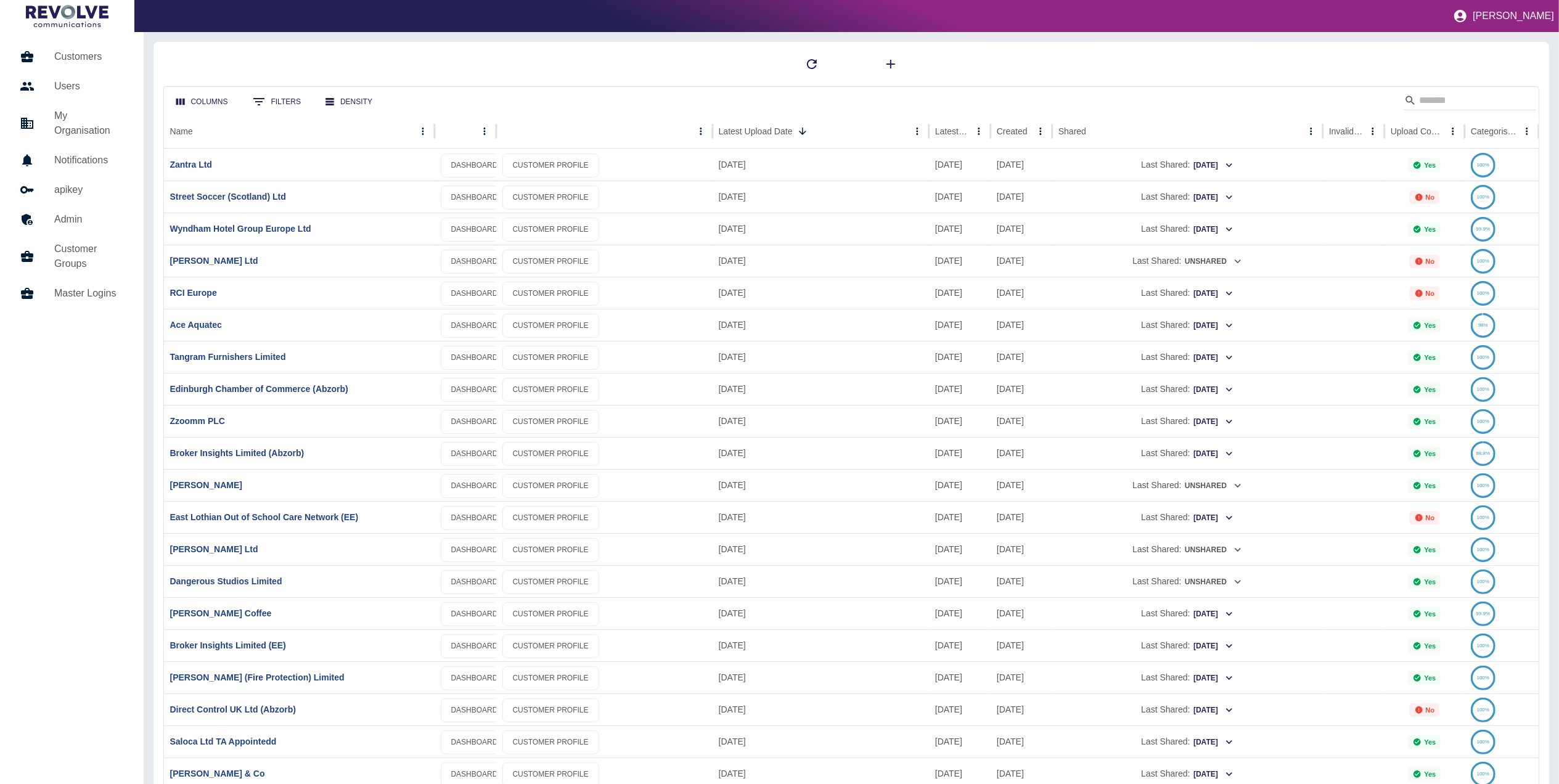
scroll to position [62, 0]
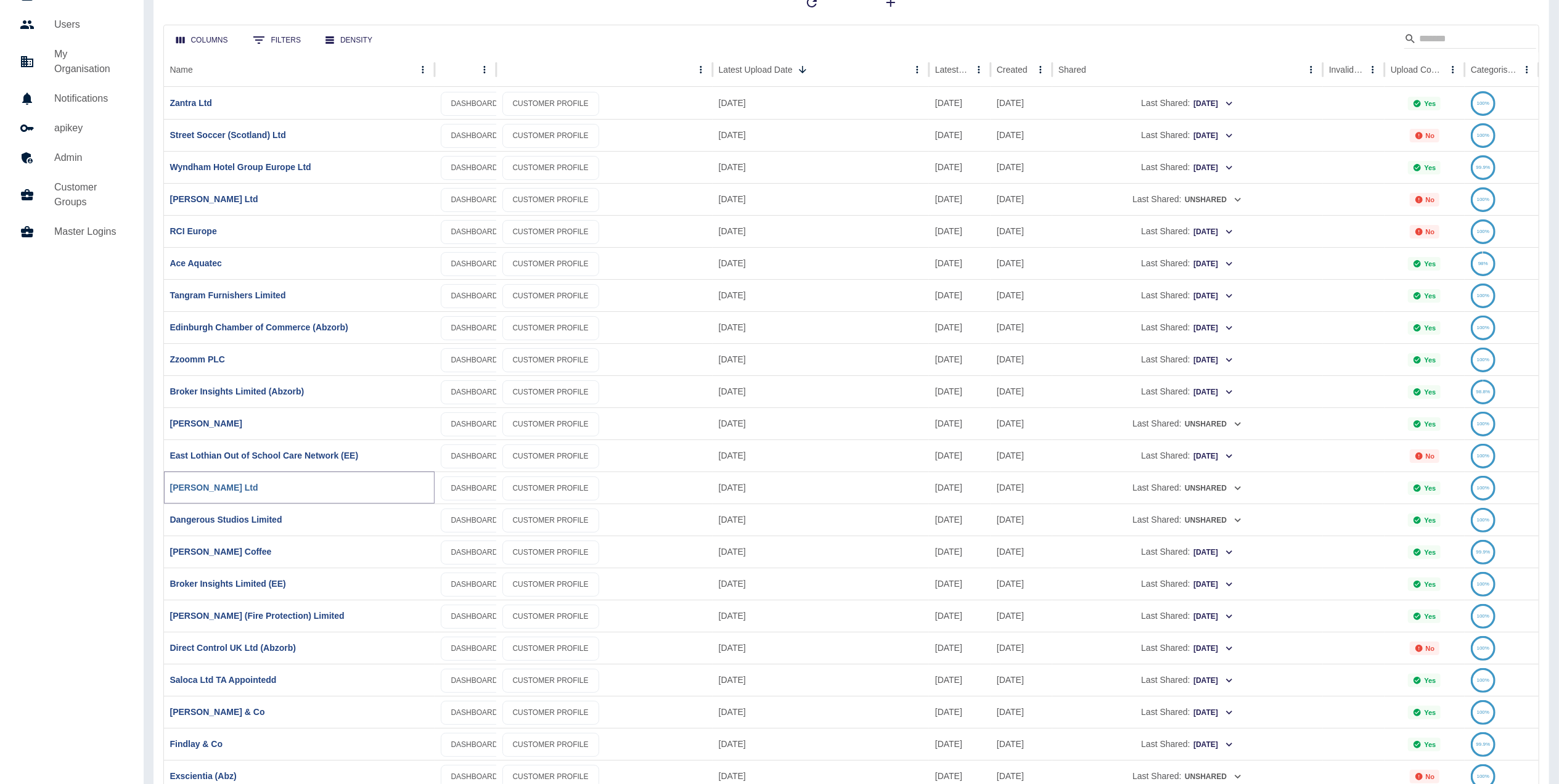
click at [211, 492] on link "[PERSON_NAME] Ltd" at bounding box center [214, 488] width 88 height 10
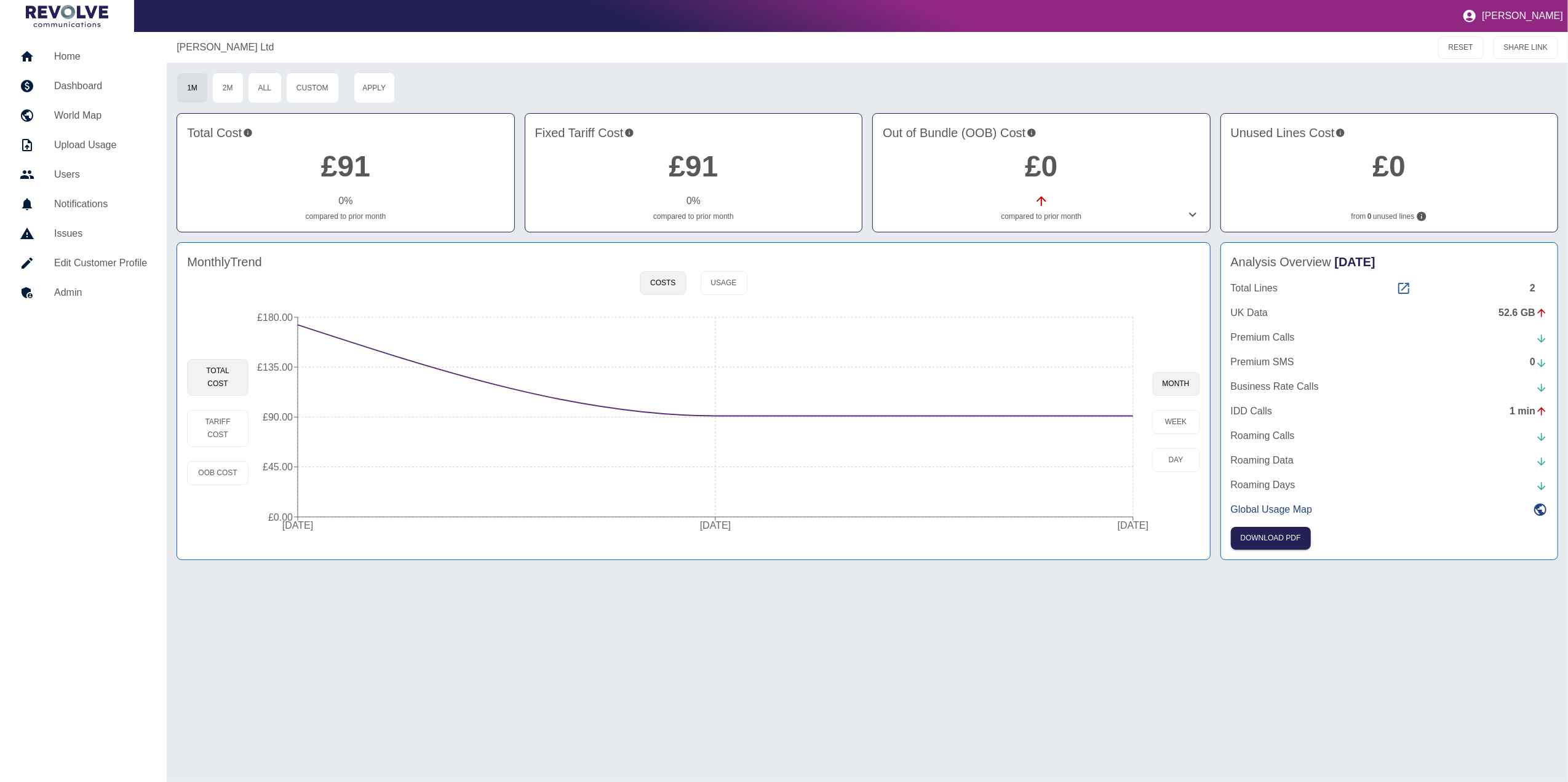
click at [1406, 287] on icon at bounding box center [1403, 288] width 11 height 11
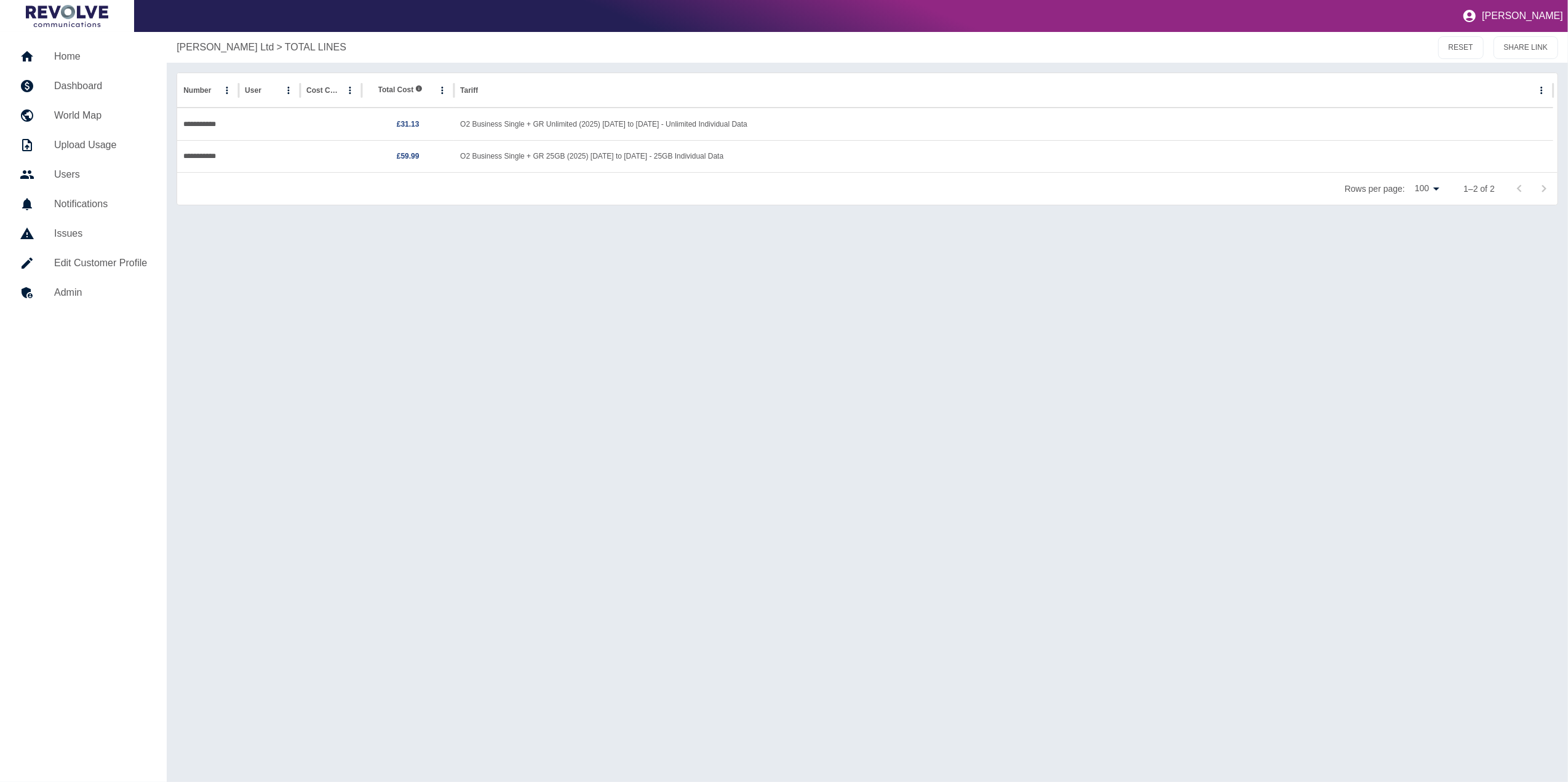
click at [85, 92] on h5 "Dashboard" at bounding box center [100, 86] width 93 height 14
